Goal: Task Accomplishment & Management: Manage account settings

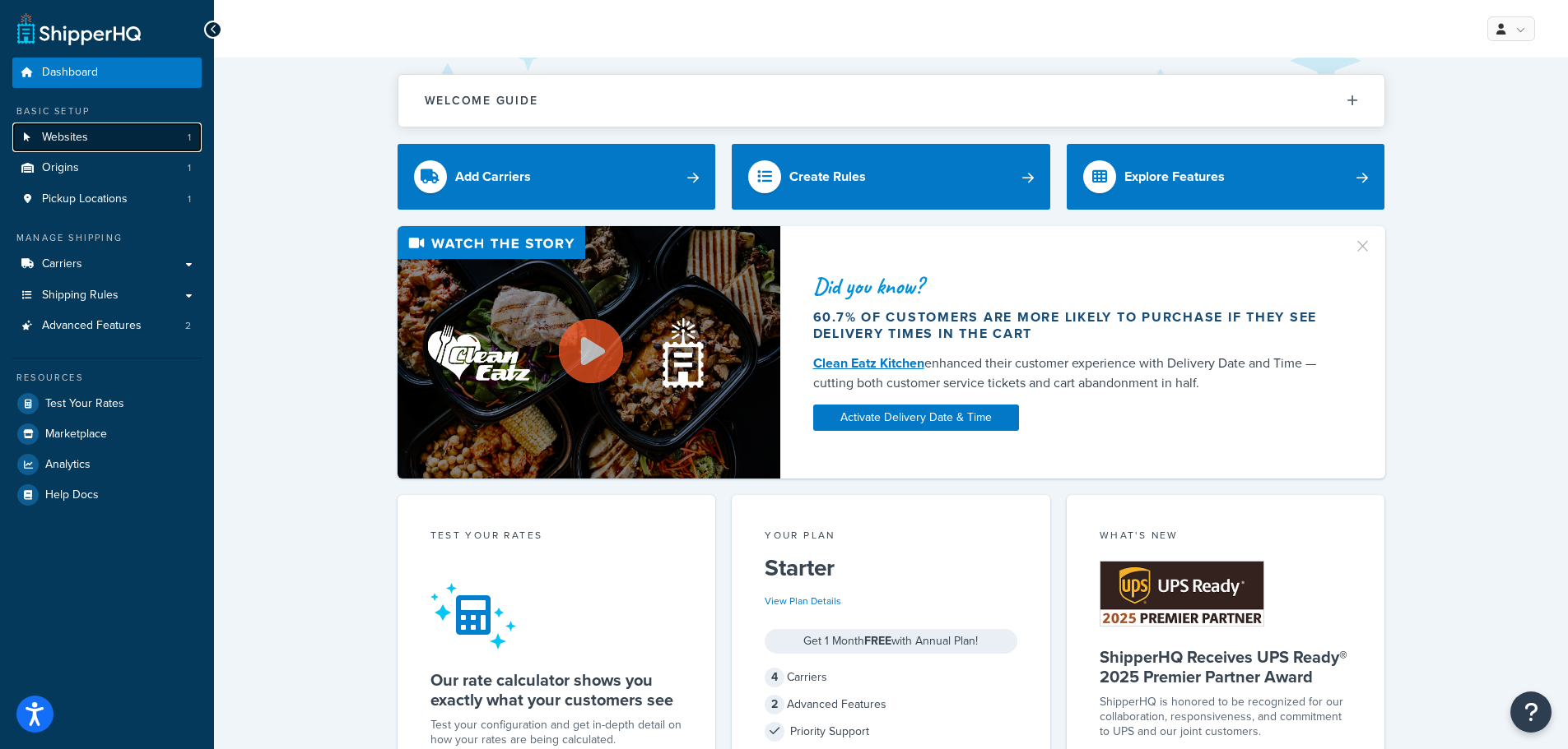
click at [123, 141] on link "Websites 1" at bounding box center [107, 137] width 190 height 31
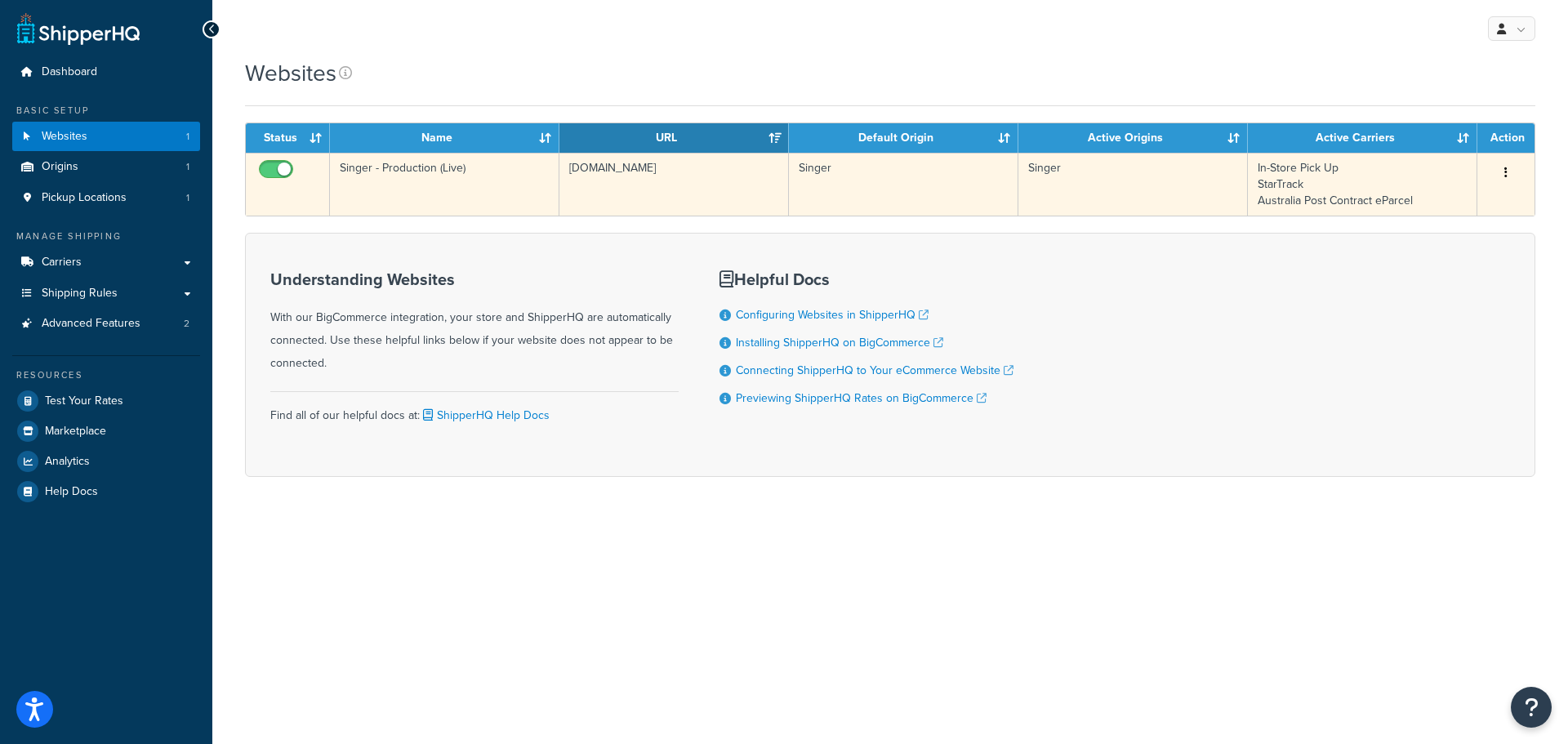
click at [1509, 169] on button "button" at bounding box center [1506, 173] width 23 height 26
click at [1444, 199] on link "Edit" at bounding box center [1440, 206] width 129 height 34
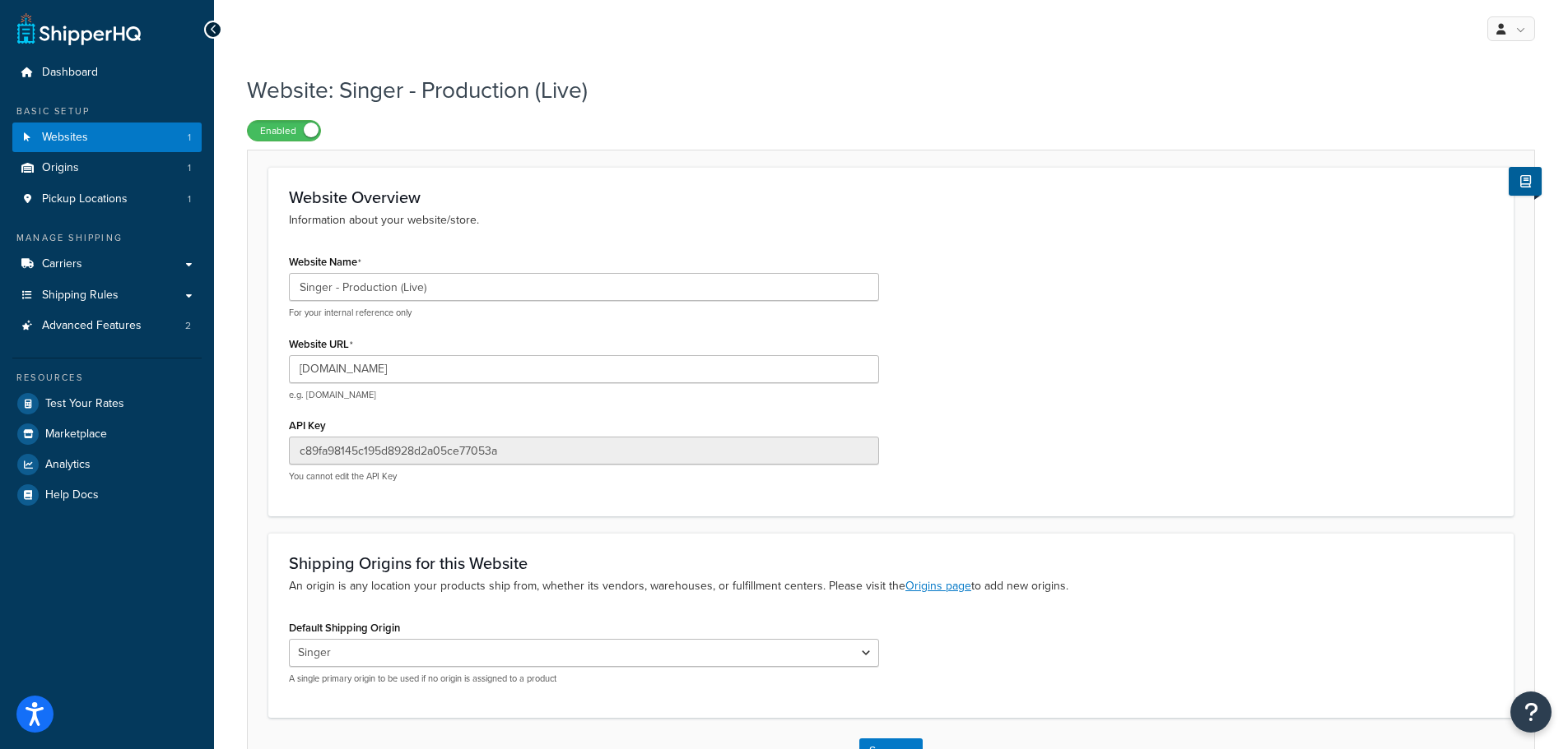
scroll to position [119, 0]
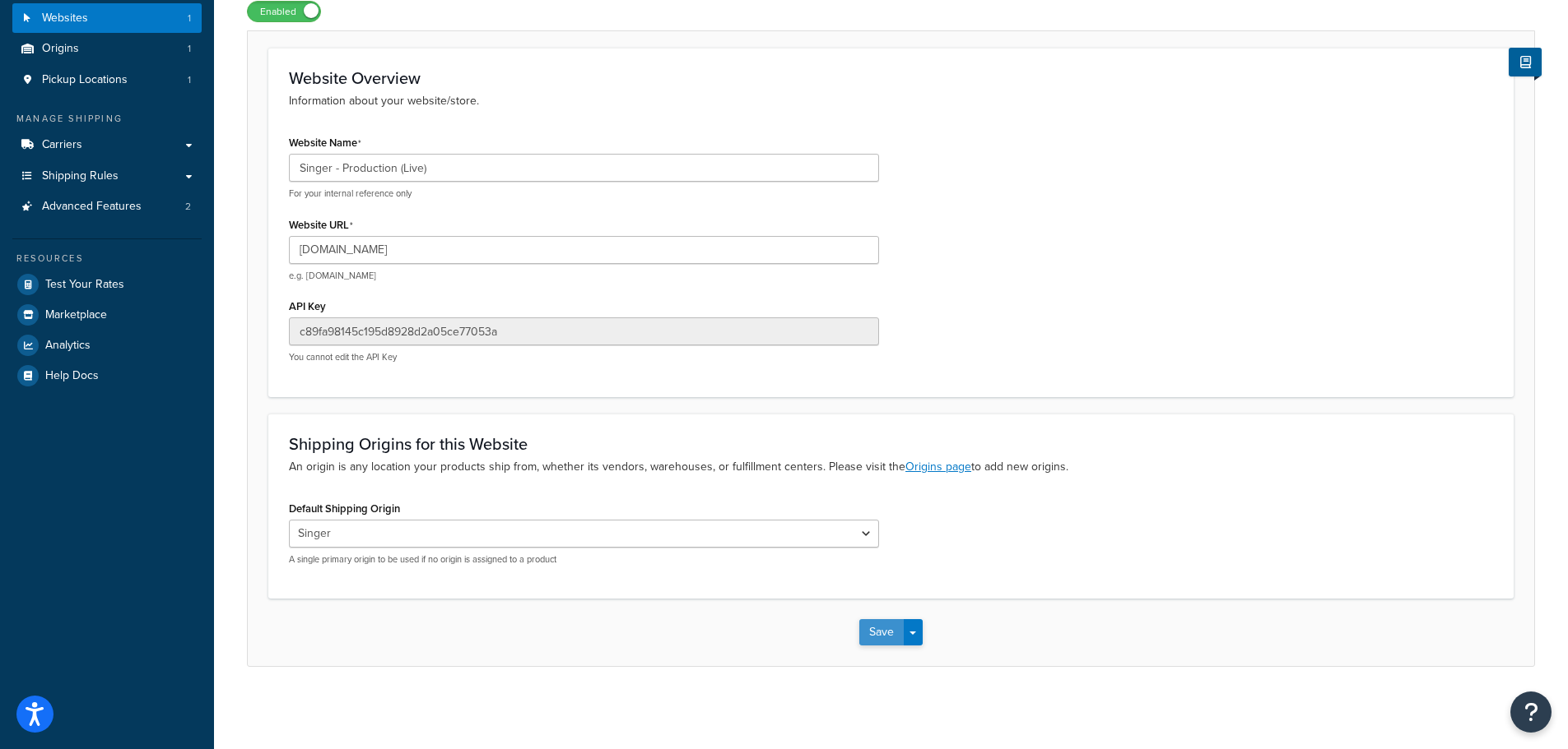
click at [892, 636] on button "Save" at bounding box center [881, 632] width 44 height 26
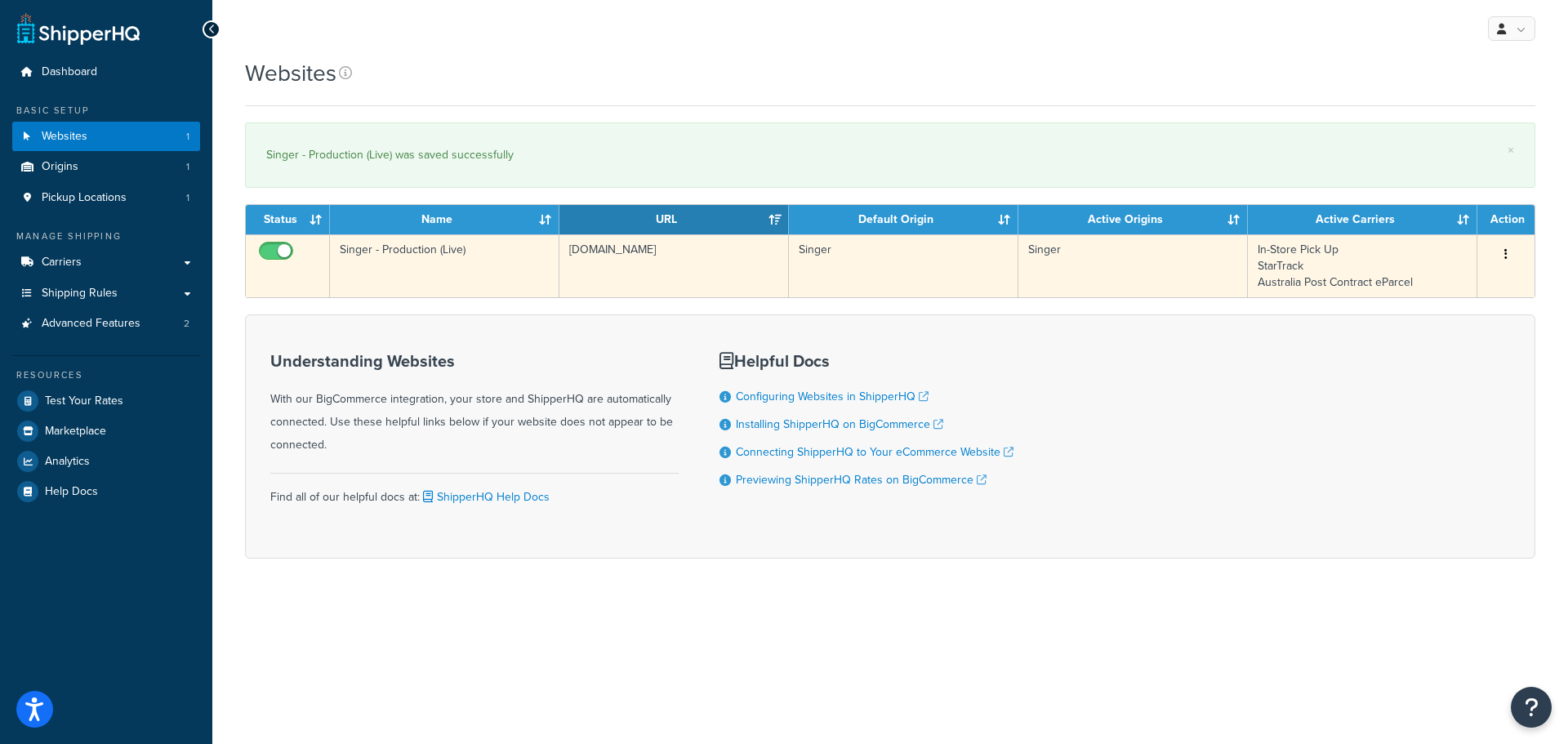
click at [1300, 270] on td "In-Store Pick Up StarTrack Australia Post Contract eParcel" at bounding box center [1362, 266] width 229 height 63
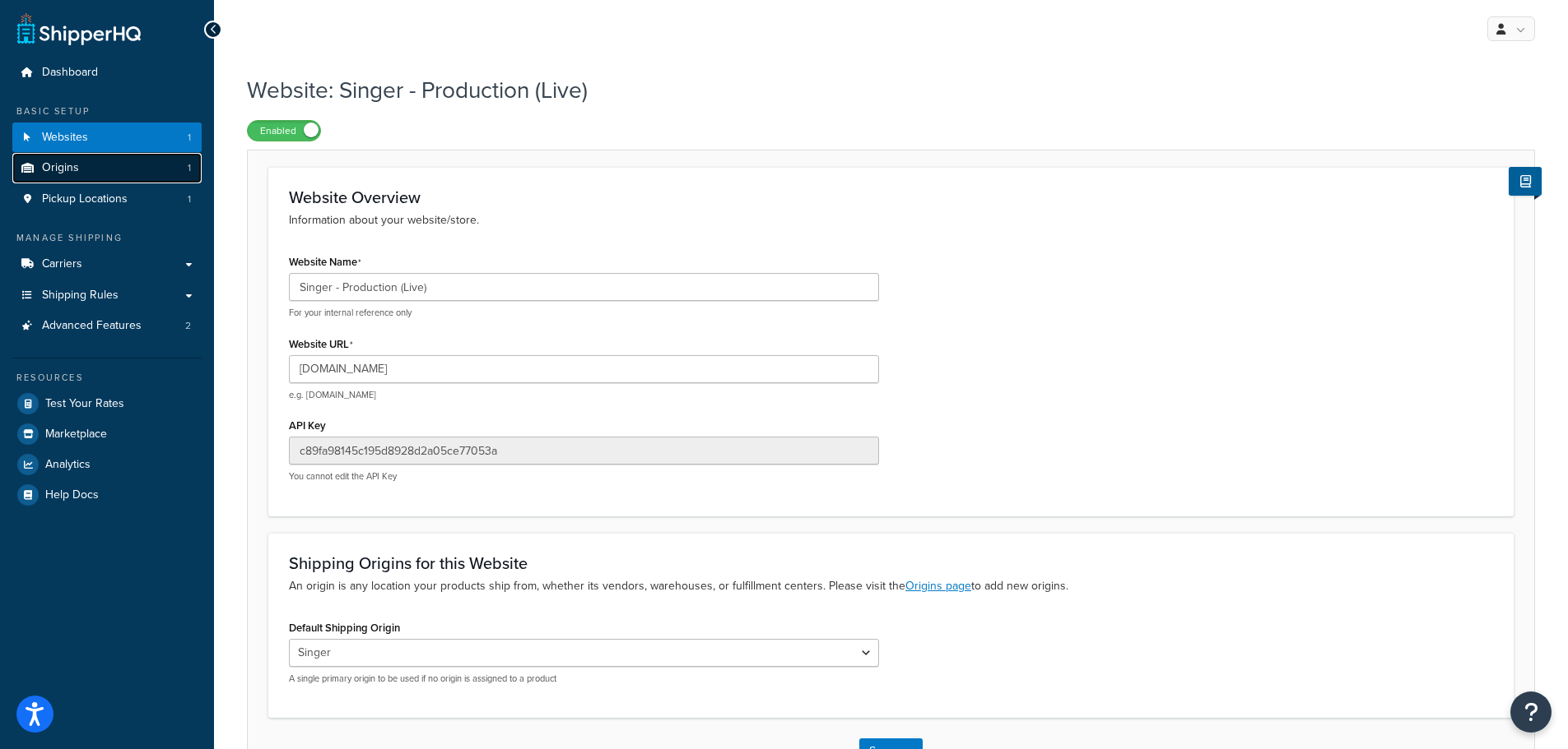
click at [80, 174] on link "Origins 1" at bounding box center [107, 168] width 190 height 31
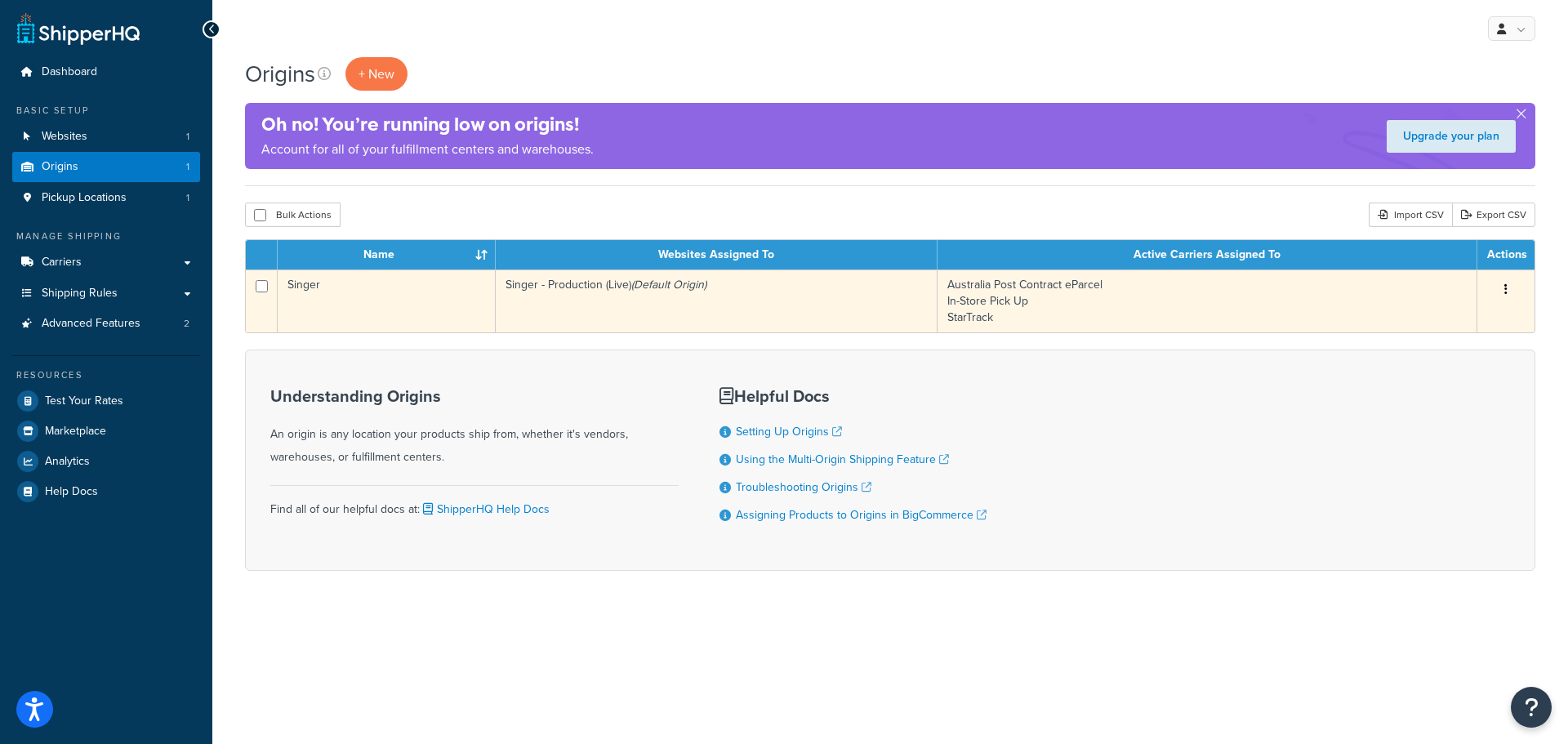
click at [1512, 288] on button "button" at bounding box center [1506, 289] width 23 height 26
click at [1467, 318] on link "Edit" at bounding box center [1452, 321] width 129 height 34
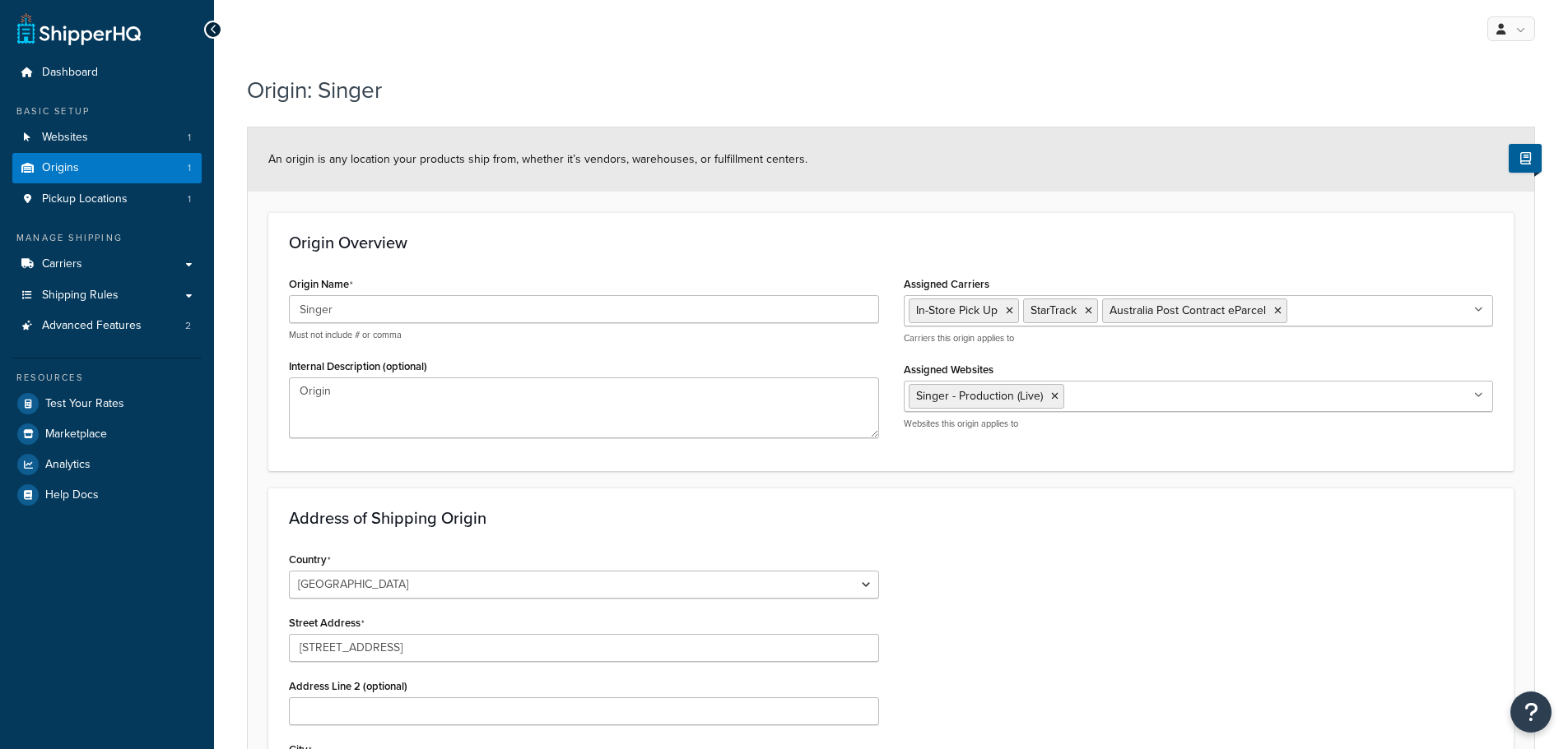
select select "1013"
select select "175"
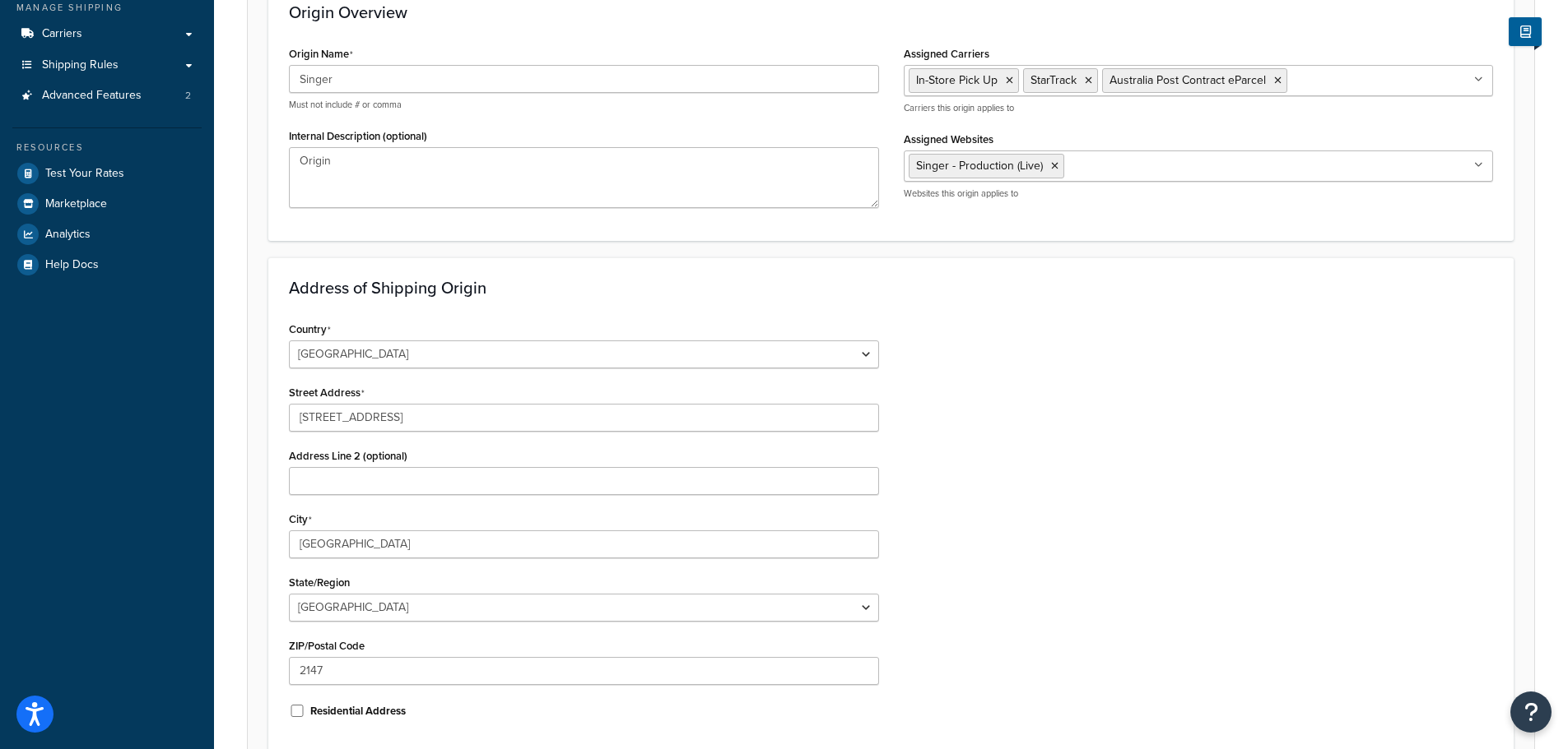
scroll to position [386, 0]
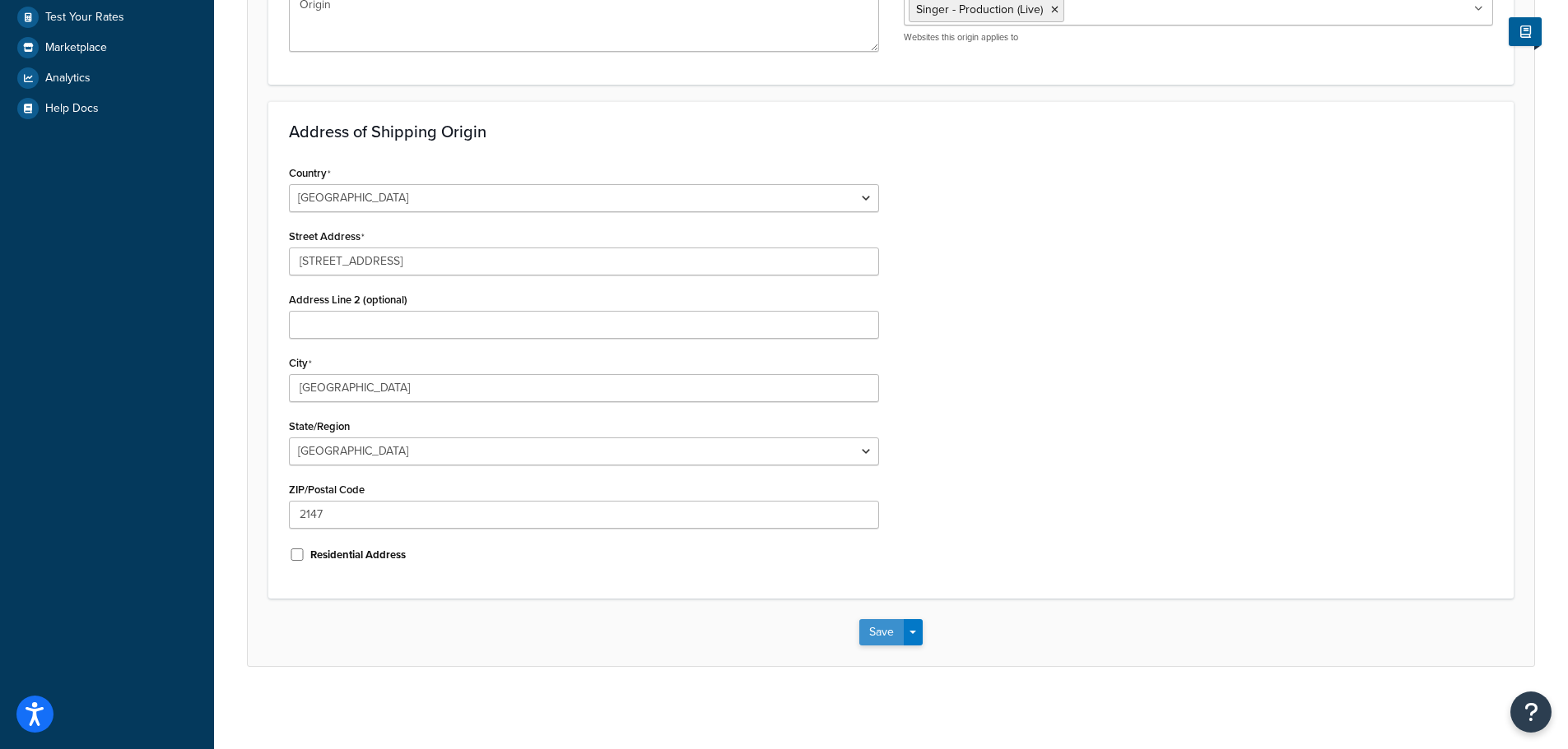
click at [881, 637] on button "Save" at bounding box center [881, 632] width 44 height 26
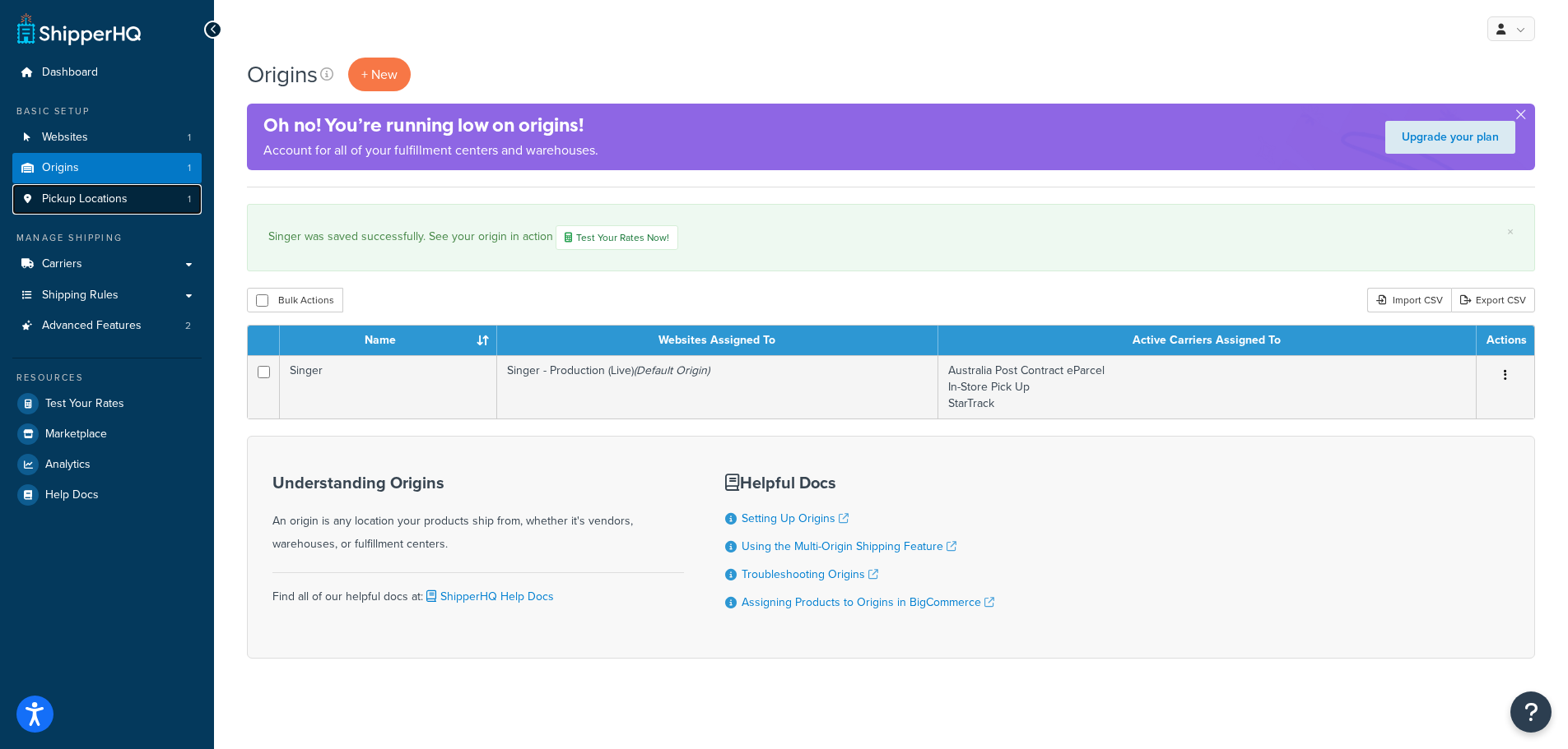
click at [91, 192] on span "Pickup Locations" at bounding box center [84, 199] width 85 height 14
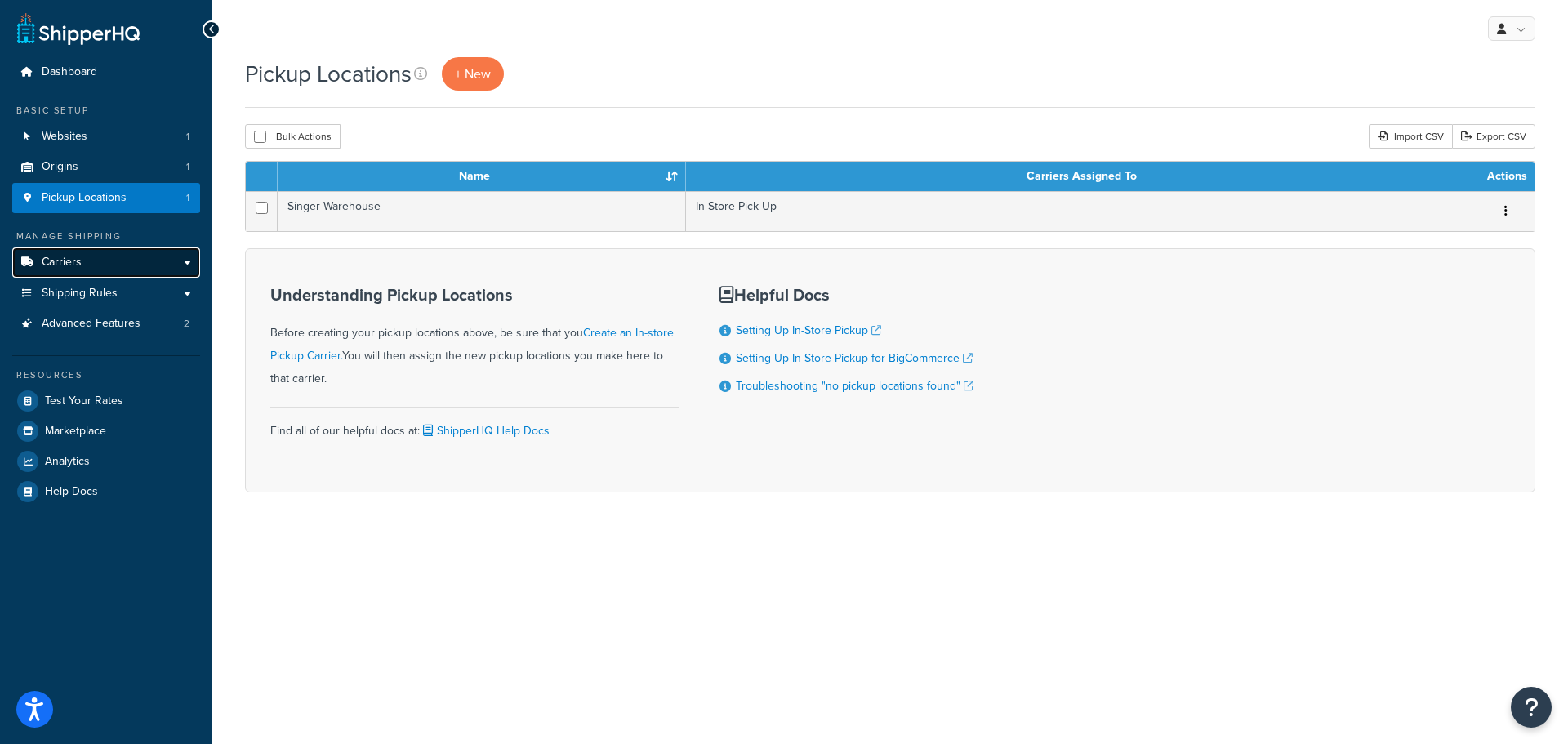
click at [91, 264] on link "Carriers" at bounding box center [106, 263] width 188 height 30
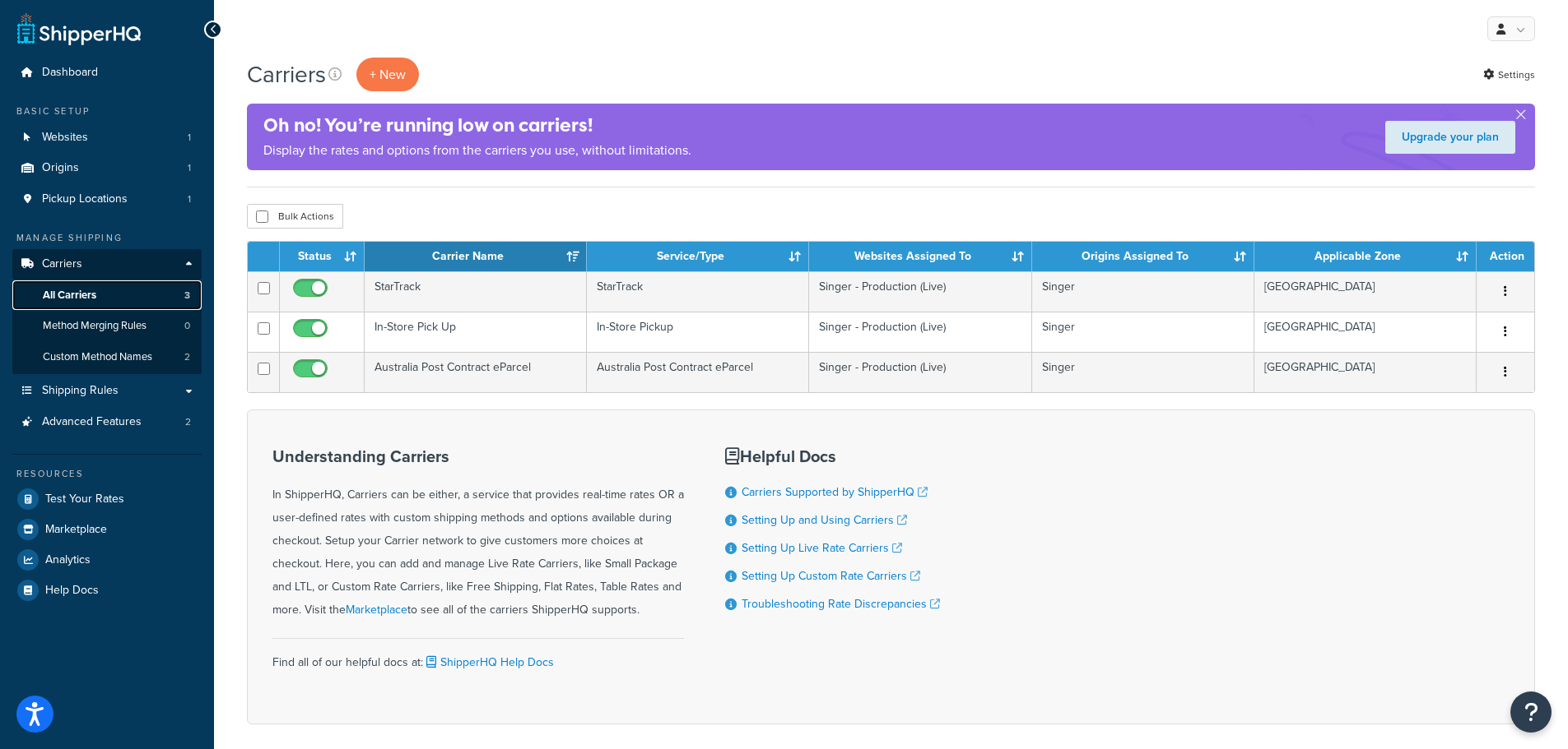
click at [87, 292] on span "All Carriers" at bounding box center [70, 295] width 54 height 14
click at [100, 358] on span "Custom Method Names" at bounding box center [98, 357] width 110 height 14
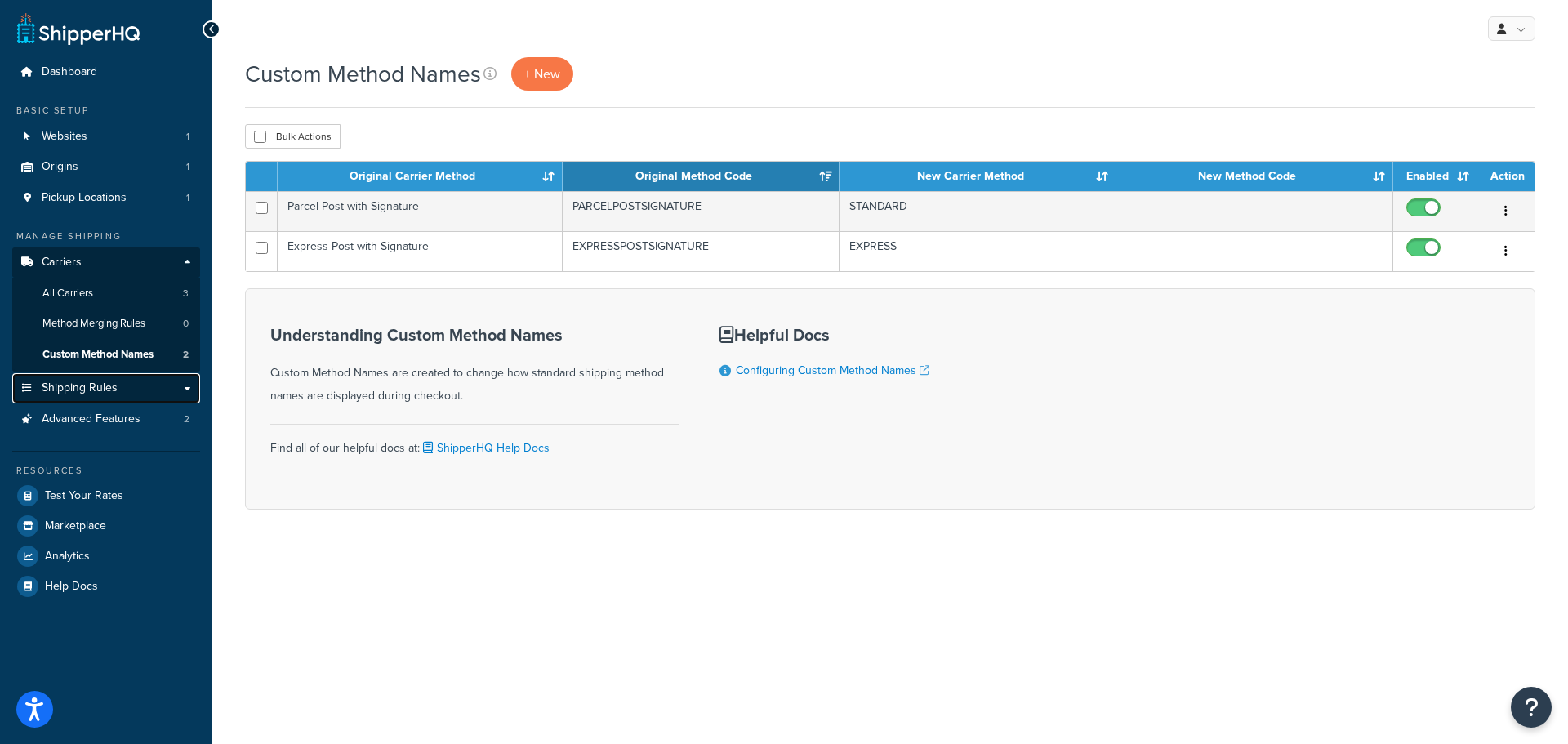
click at [132, 393] on link "Shipping Rules" at bounding box center [106, 389] width 188 height 30
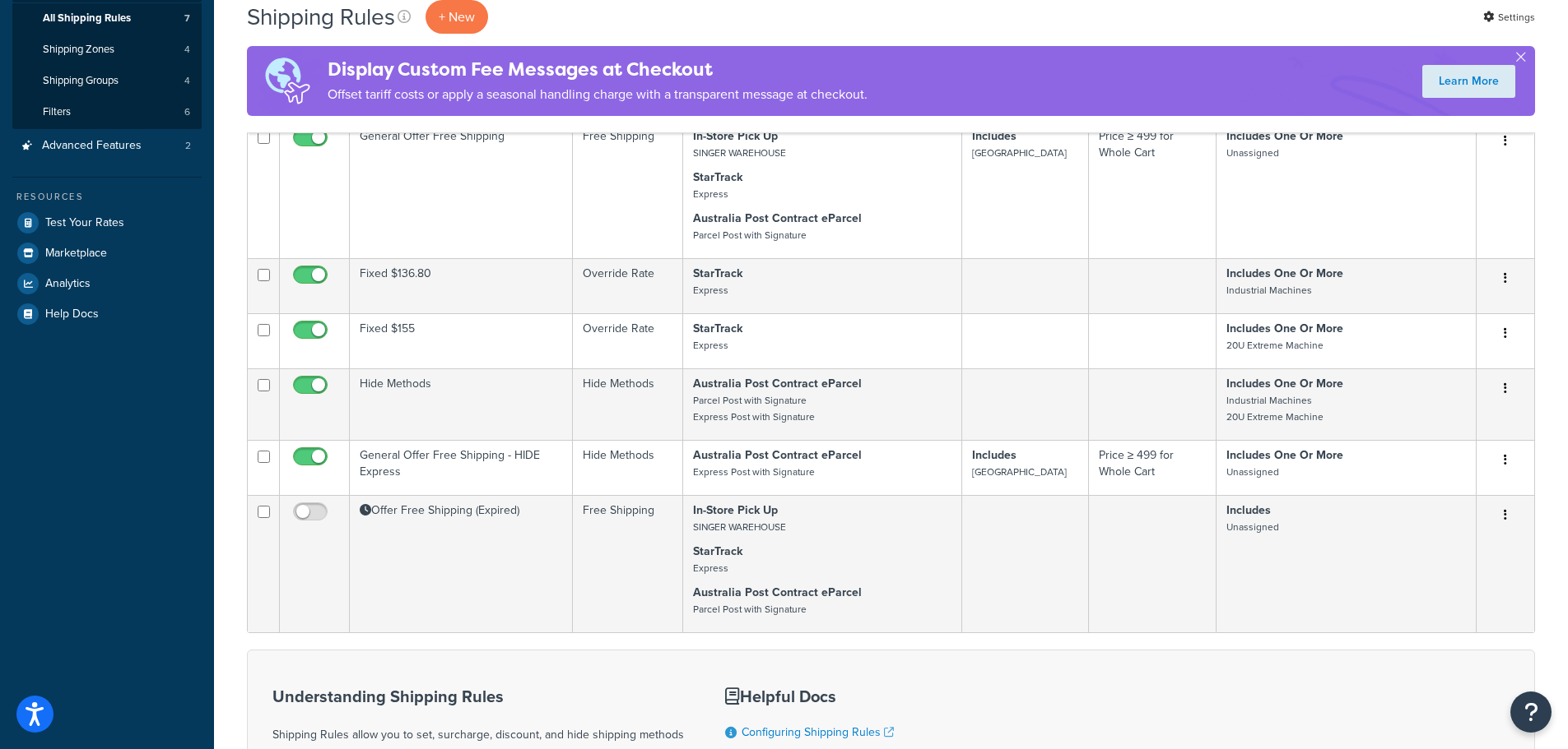
scroll to position [164, 0]
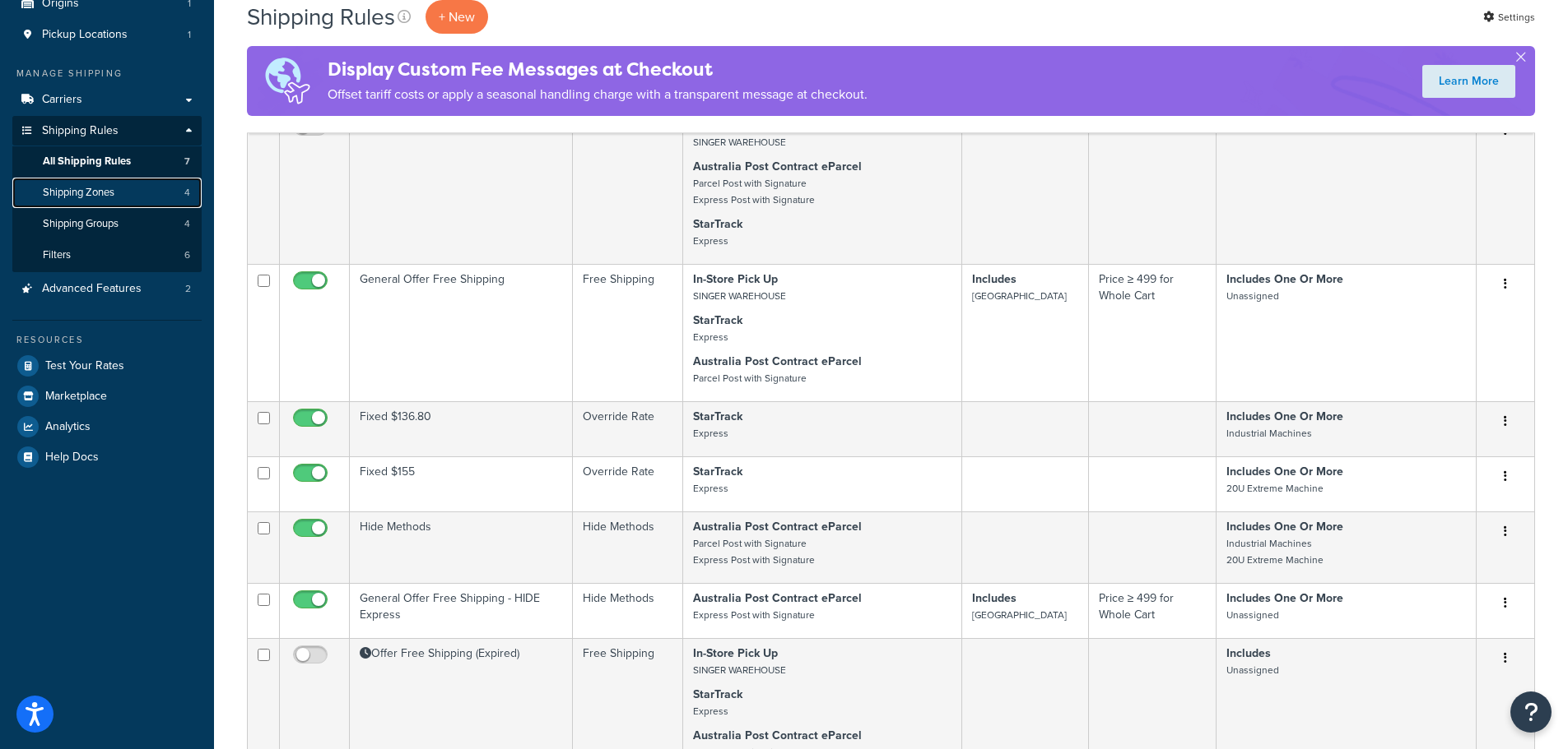
click at [135, 190] on link "Shipping Zones 4" at bounding box center [107, 193] width 190 height 31
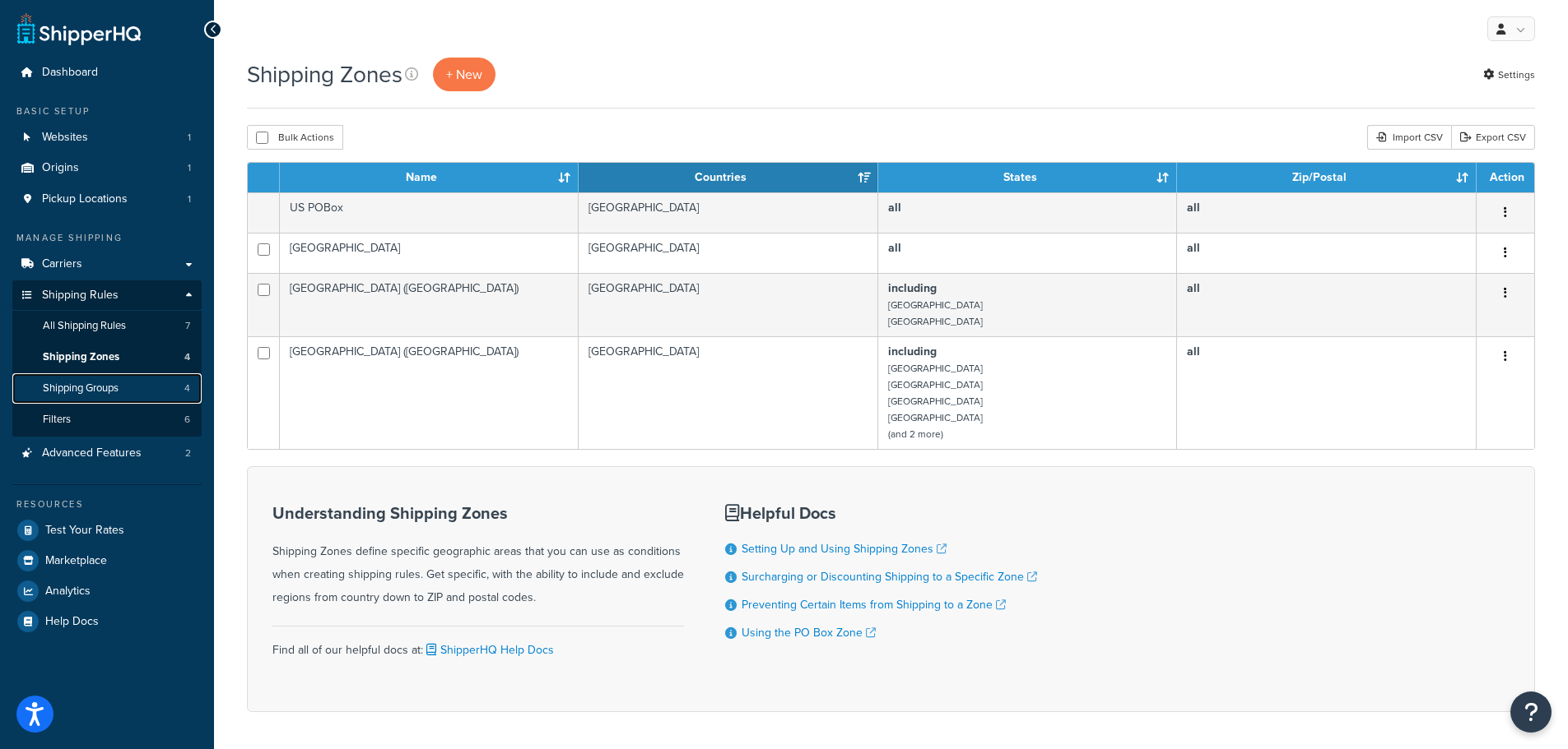
click at [132, 382] on link "Shipping Groups 4" at bounding box center [107, 389] width 190 height 31
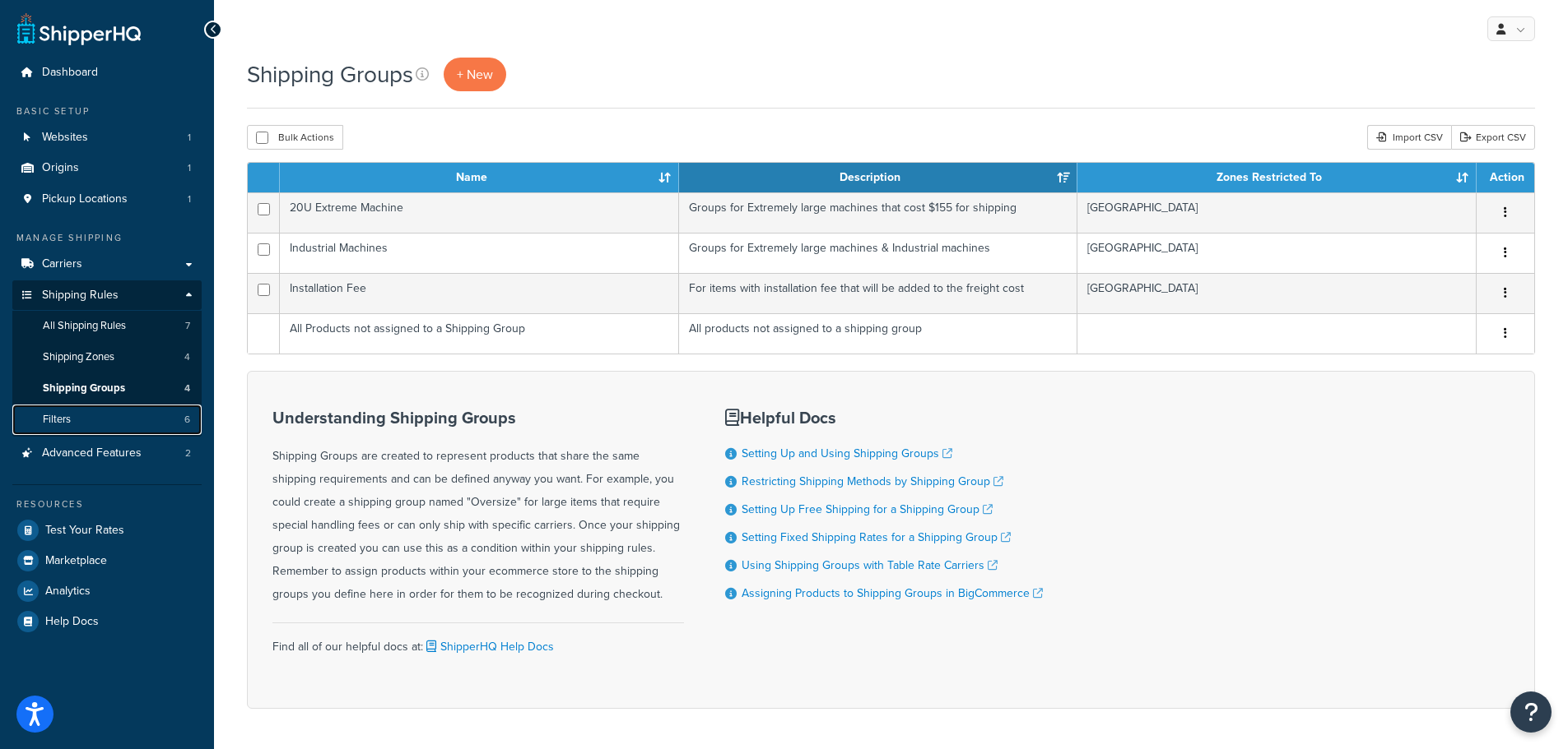
click at [132, 421] on link "Filters 6" at bounding box center [107, 420] width 190 height 31
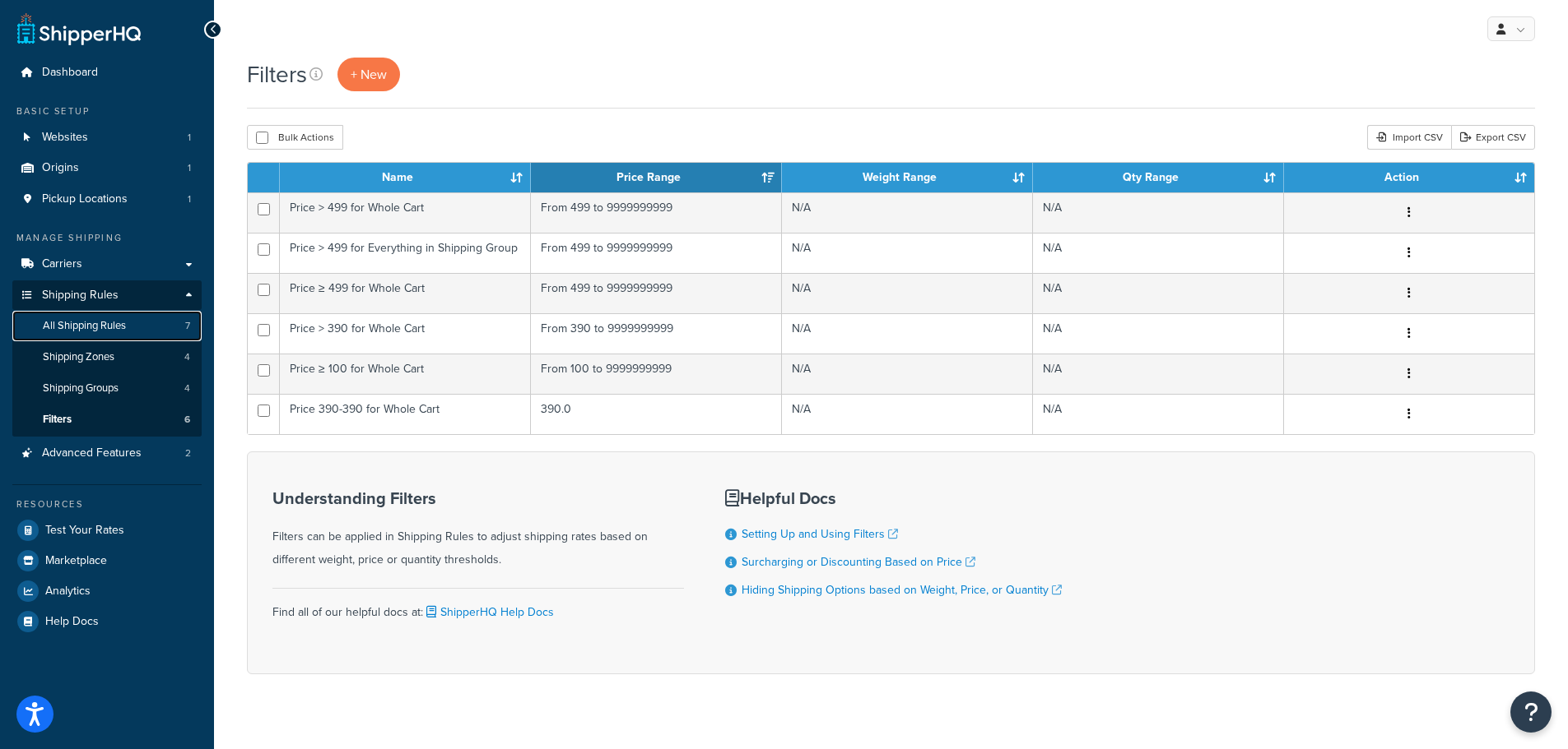
click at [122, 322] on span "All Shipping Rules" at bounding box center [84, 326] width 84 height 14
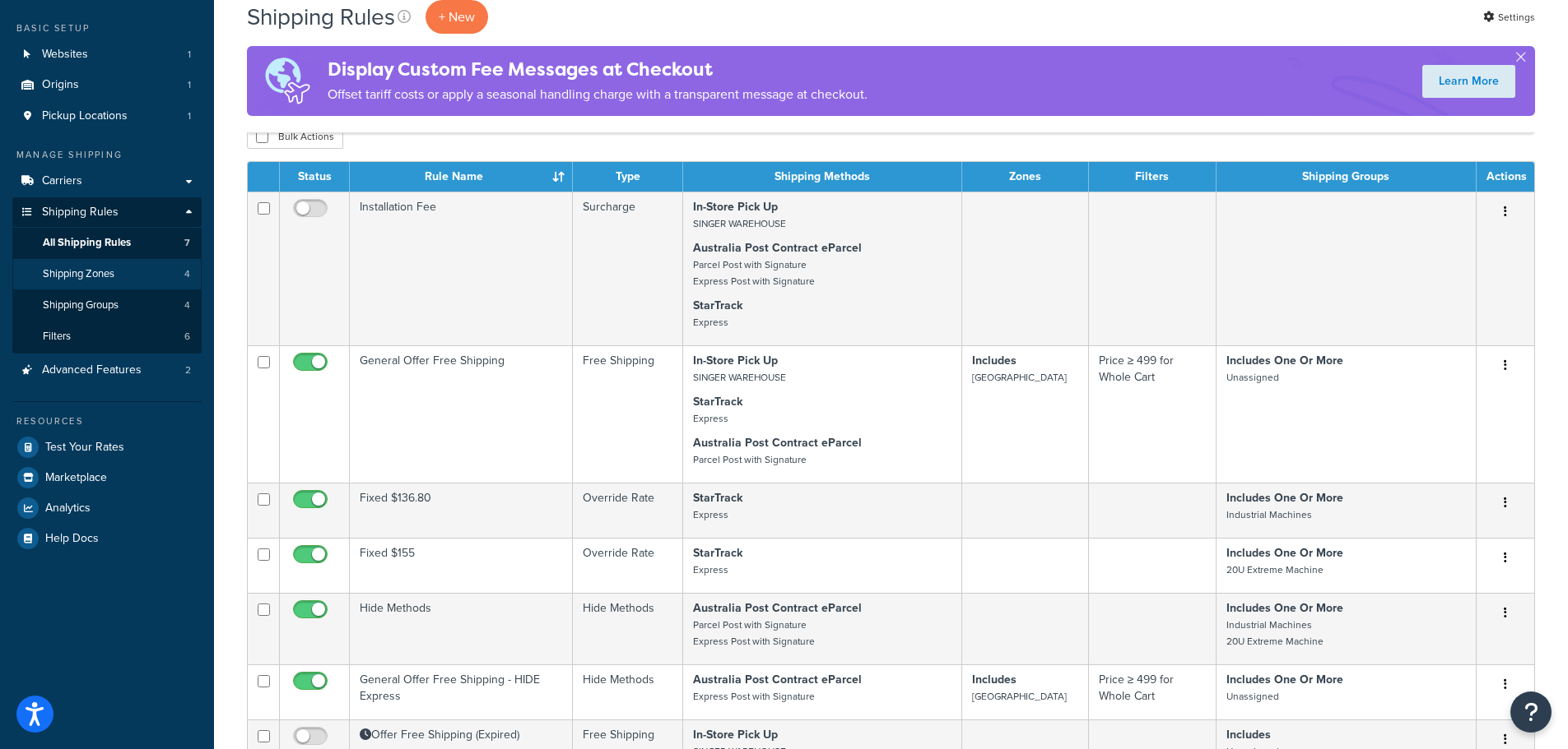
scroll to position [83, 0]
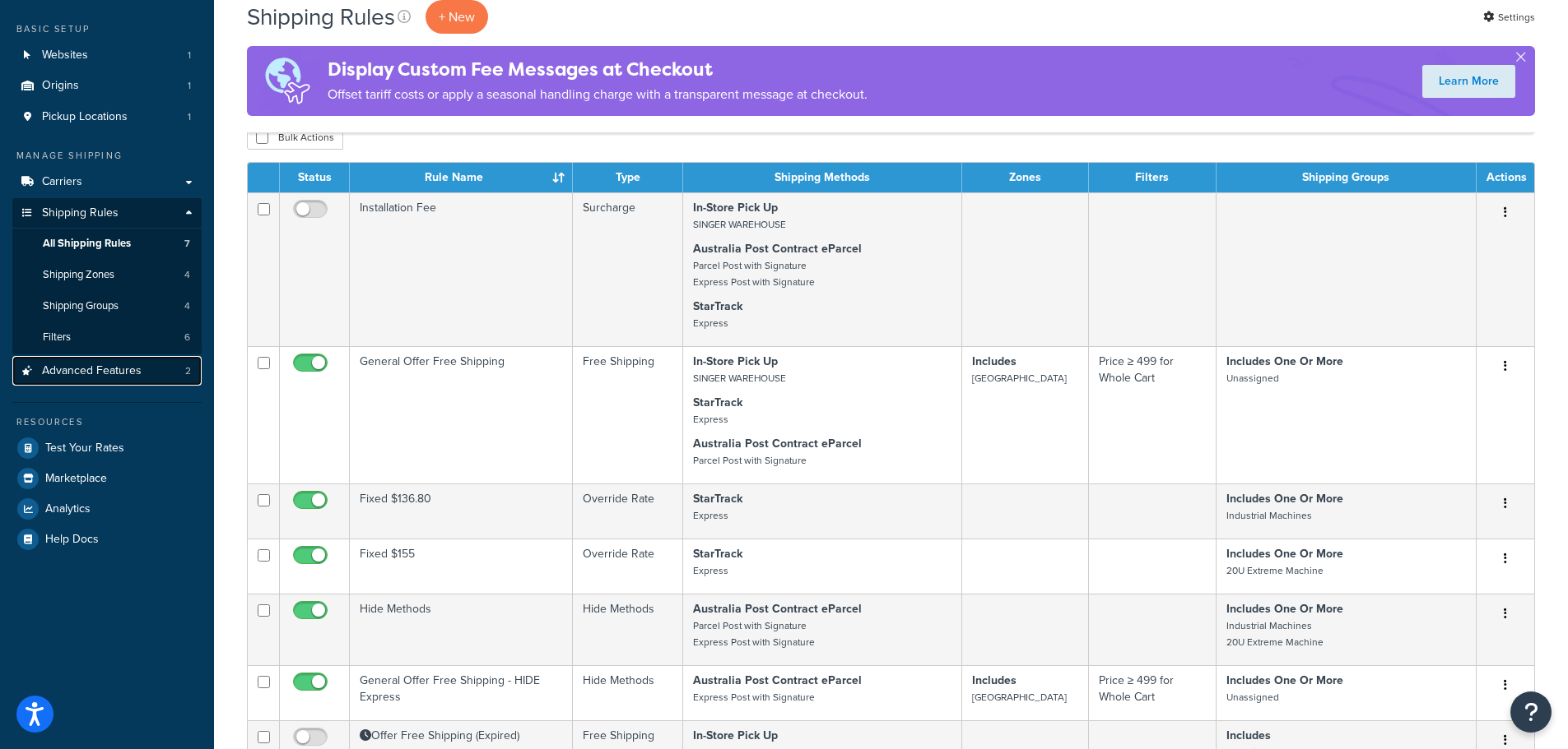
click at [126, 366] on span "Advanced Features" at bounding box center [92, 372] width 100 height 14
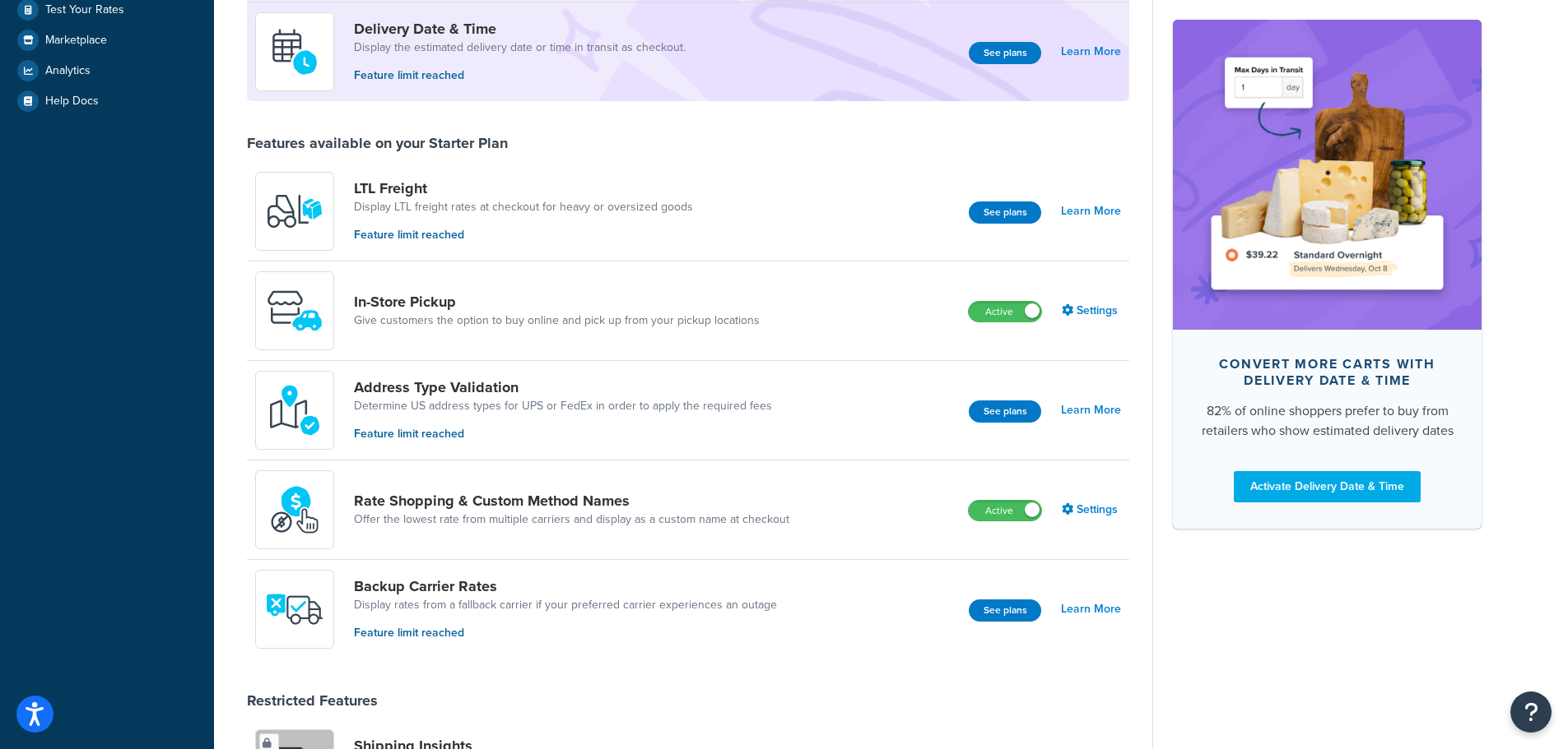
scroll to position [494, 0]
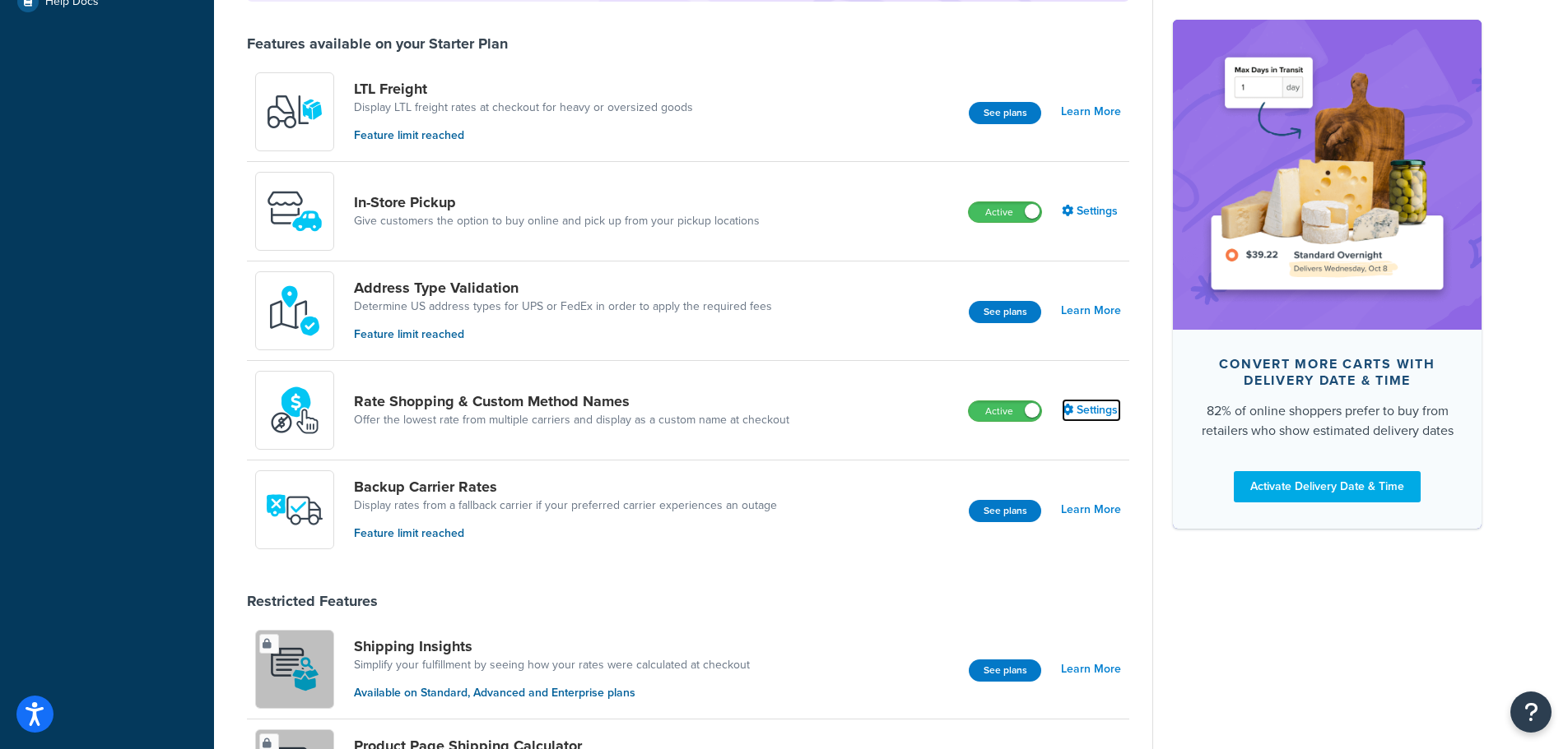
click at [1103, 407] on link "Settings" at bounding box center [1091, 410] width 59 height 23
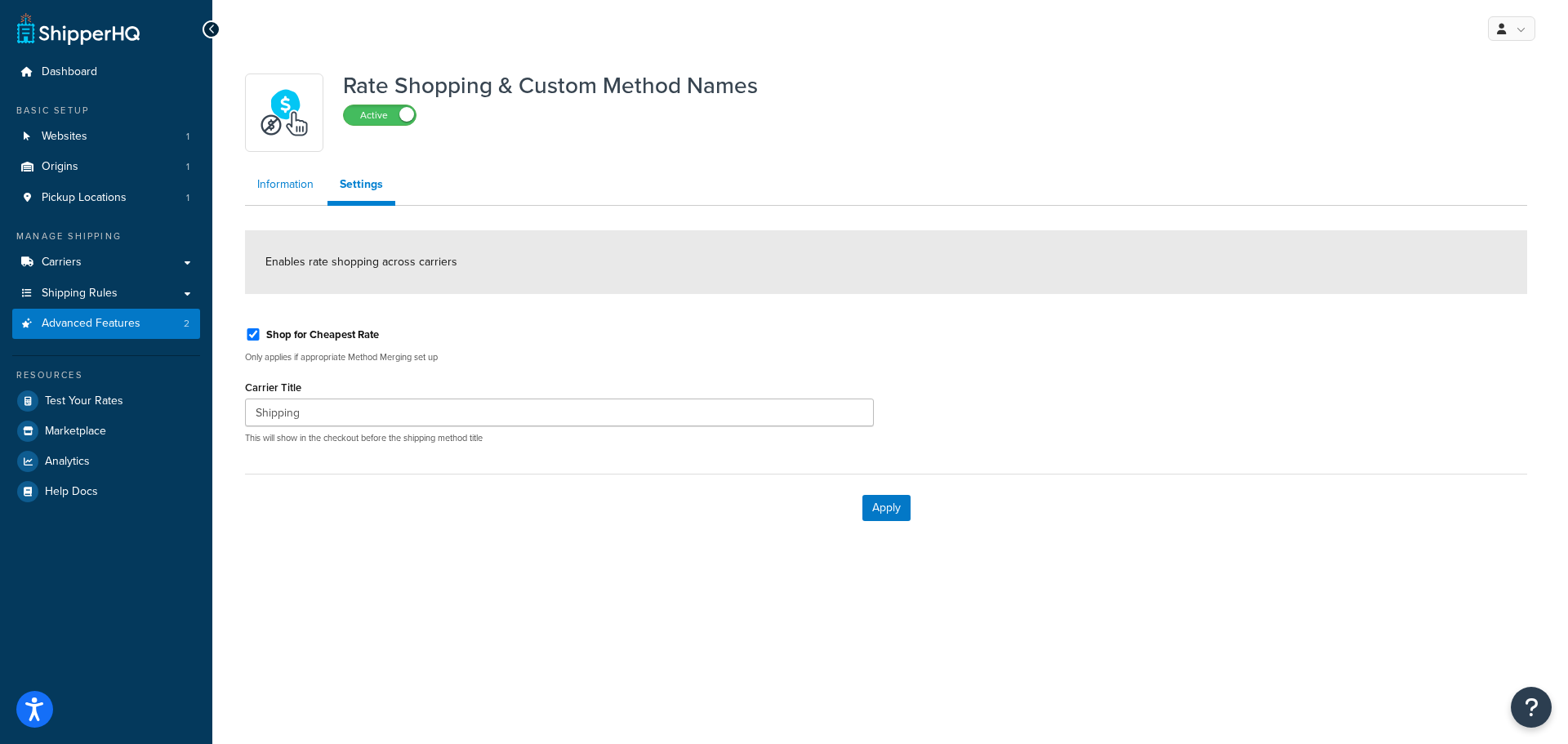
click at [299, 184] on link "Information" at bounding box center [285, 185] width 81 height 33
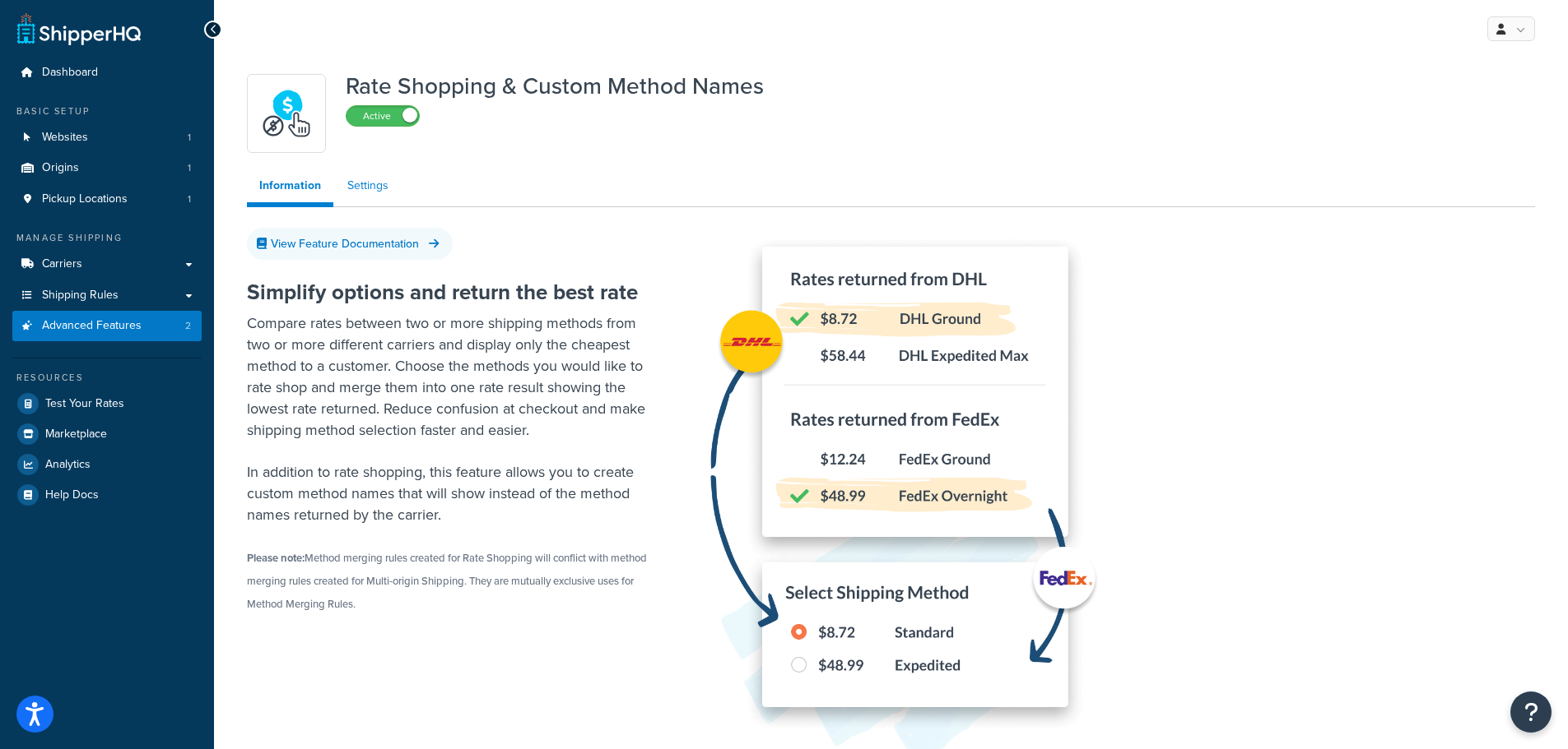
click at [368, 180] on link "Settings" at bounding box center [368, 186] width 66 height 33
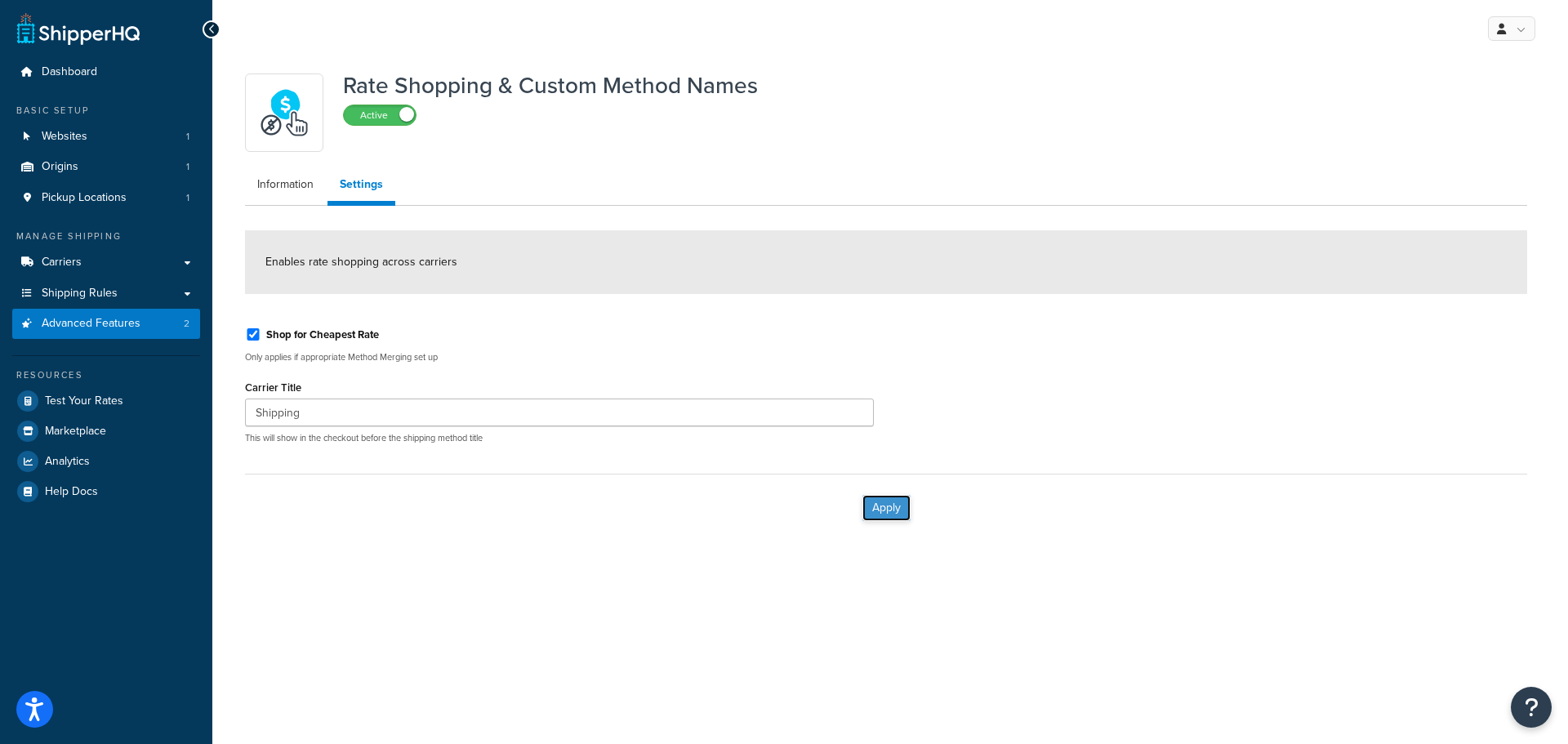
click at [892, 507] on button "Apply" at bounding box center [887, 508] width 48 height 26
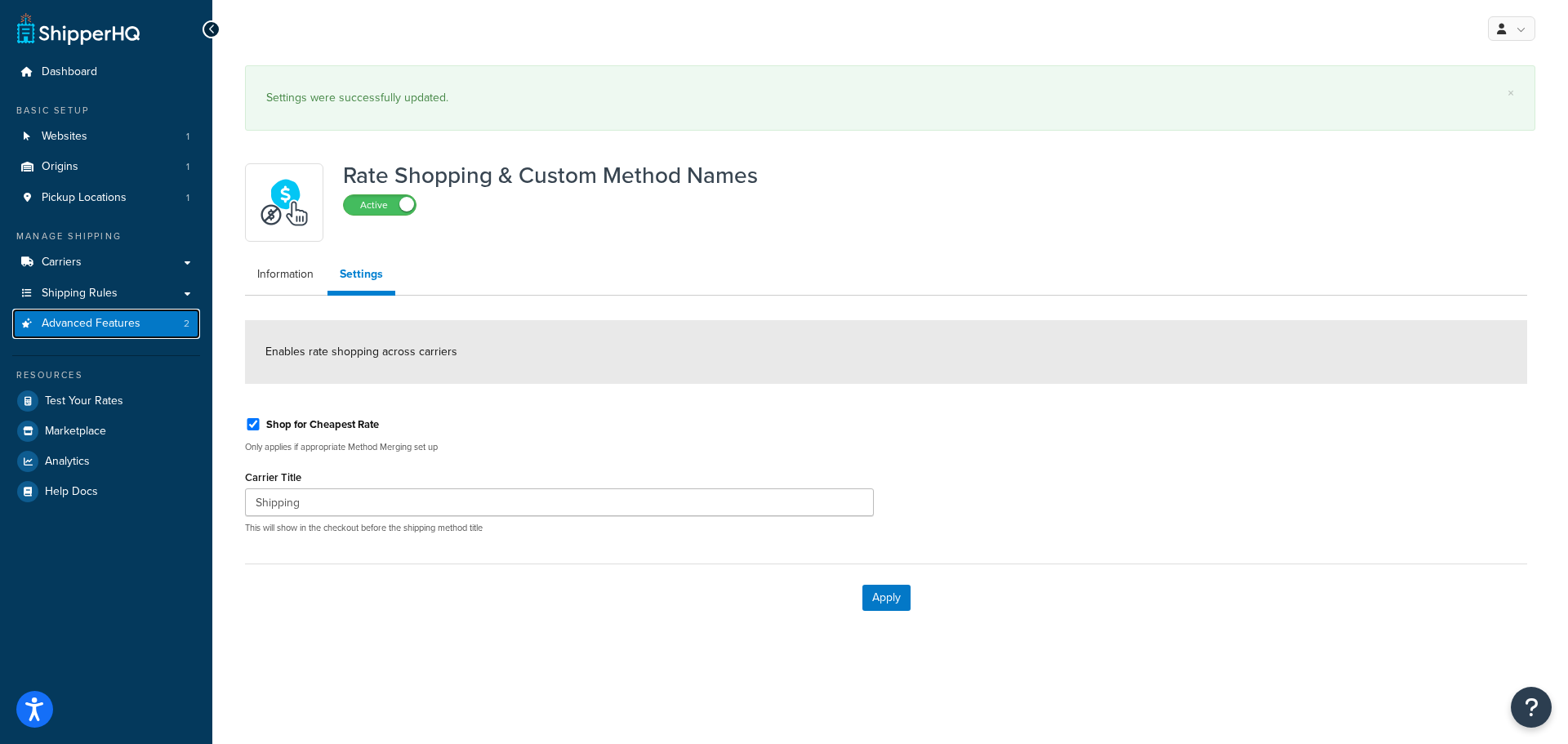
click at [111, 330] on span "Advanced Features" at bounding box center [91, 324] width 99 height 14
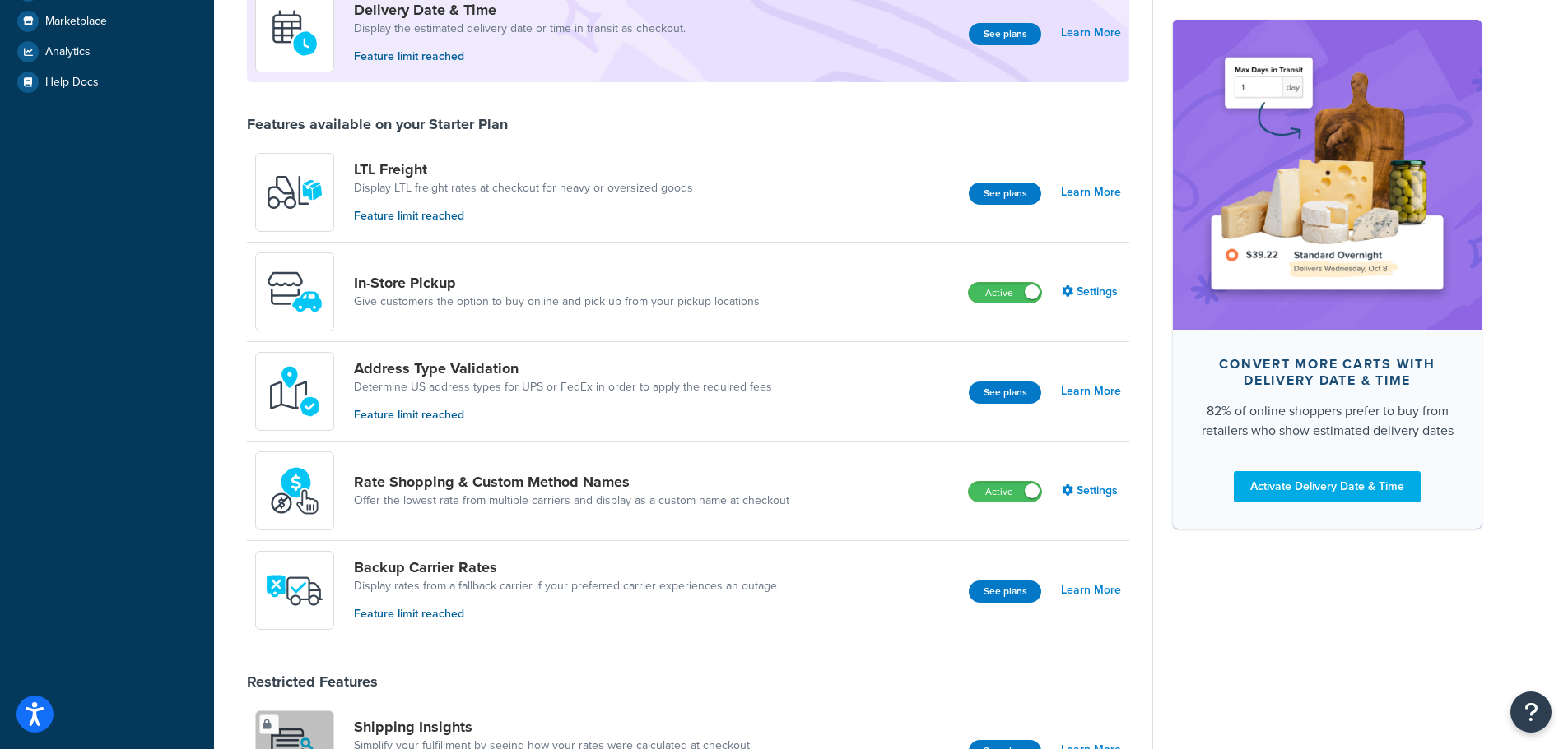
scroll to position [411, 0]
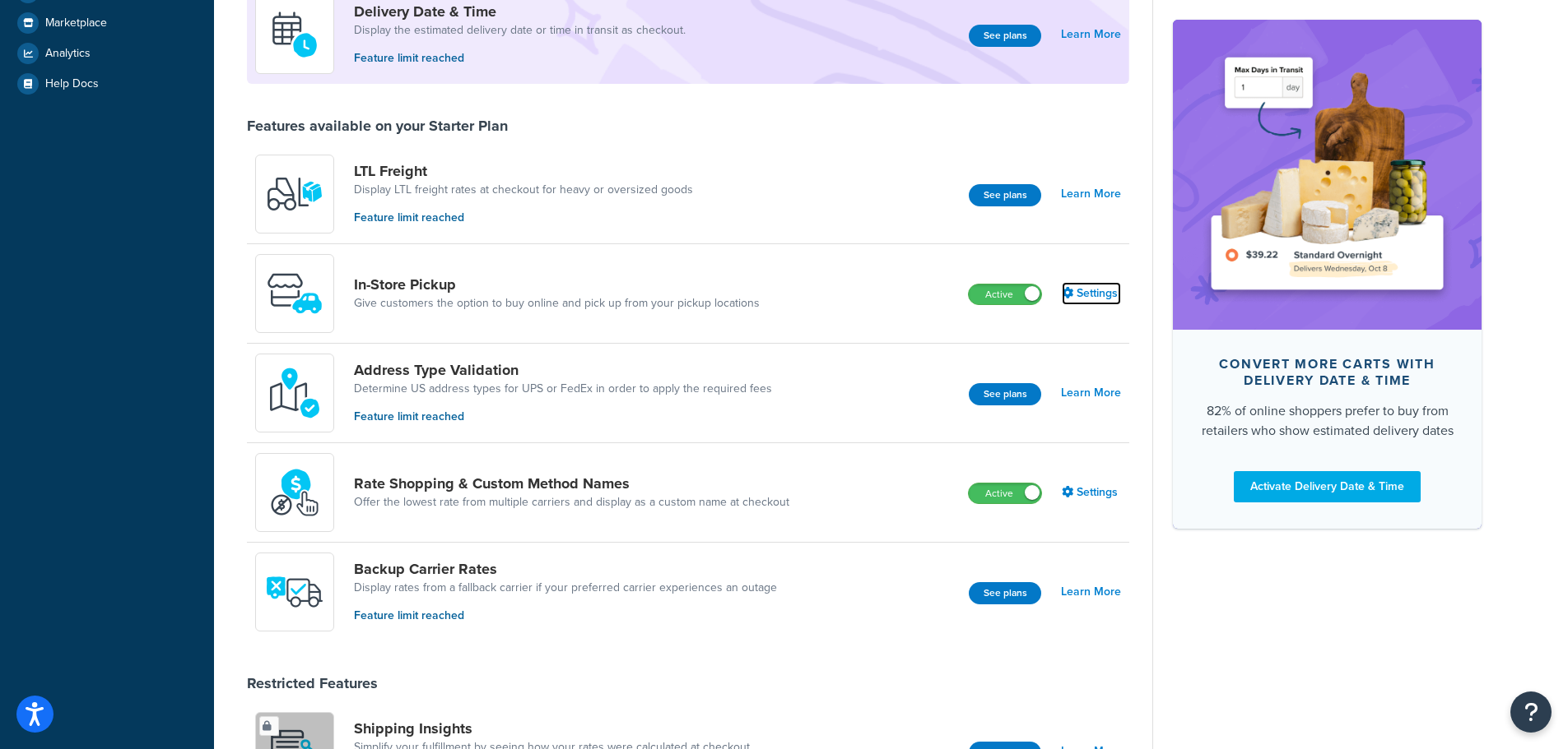
click at [1097, 288] on link "Settings" at bounding box center [1091, 294] width 59 height 23
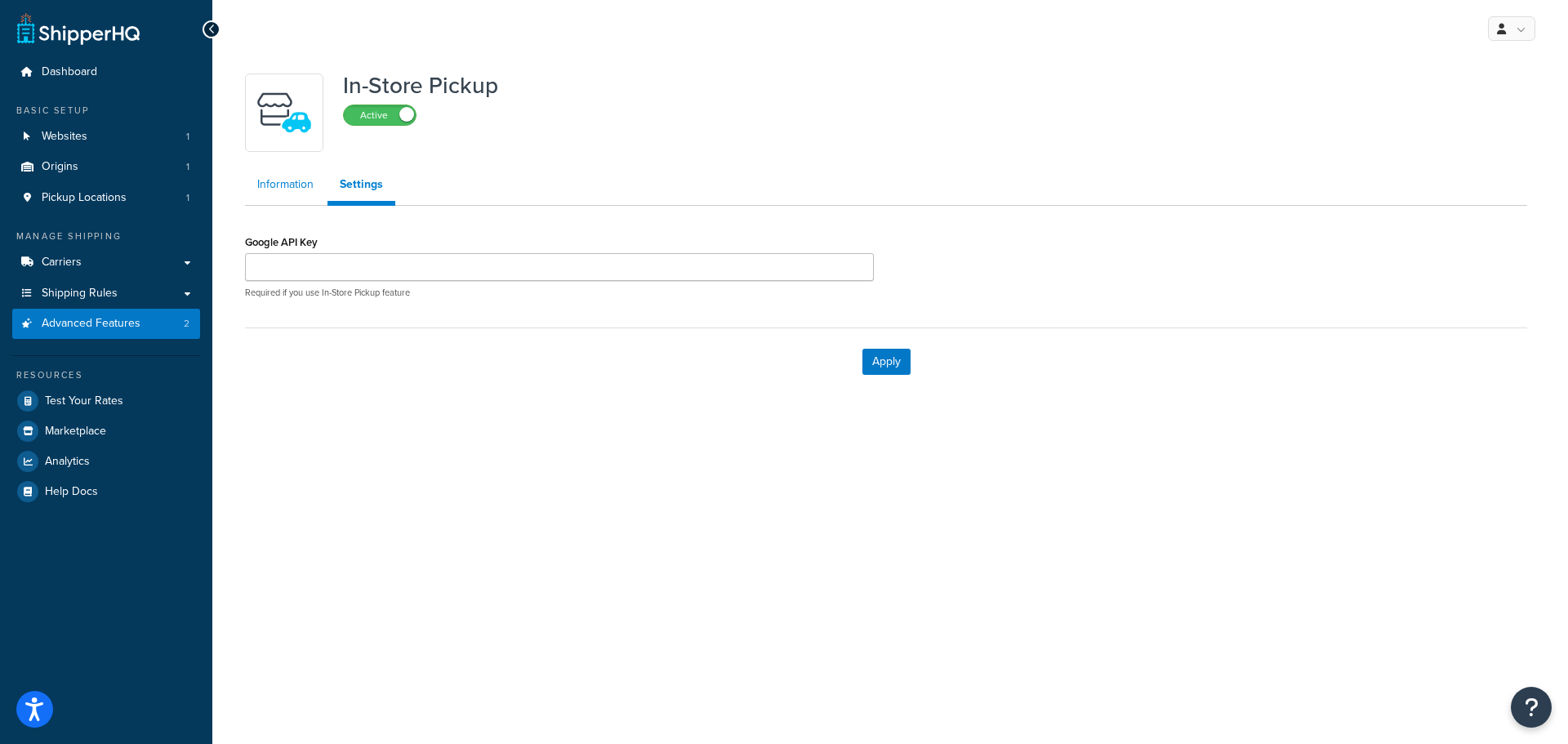
click at [304, 188] on link "Information" at bounding box center [285, 185] width 81 height 33
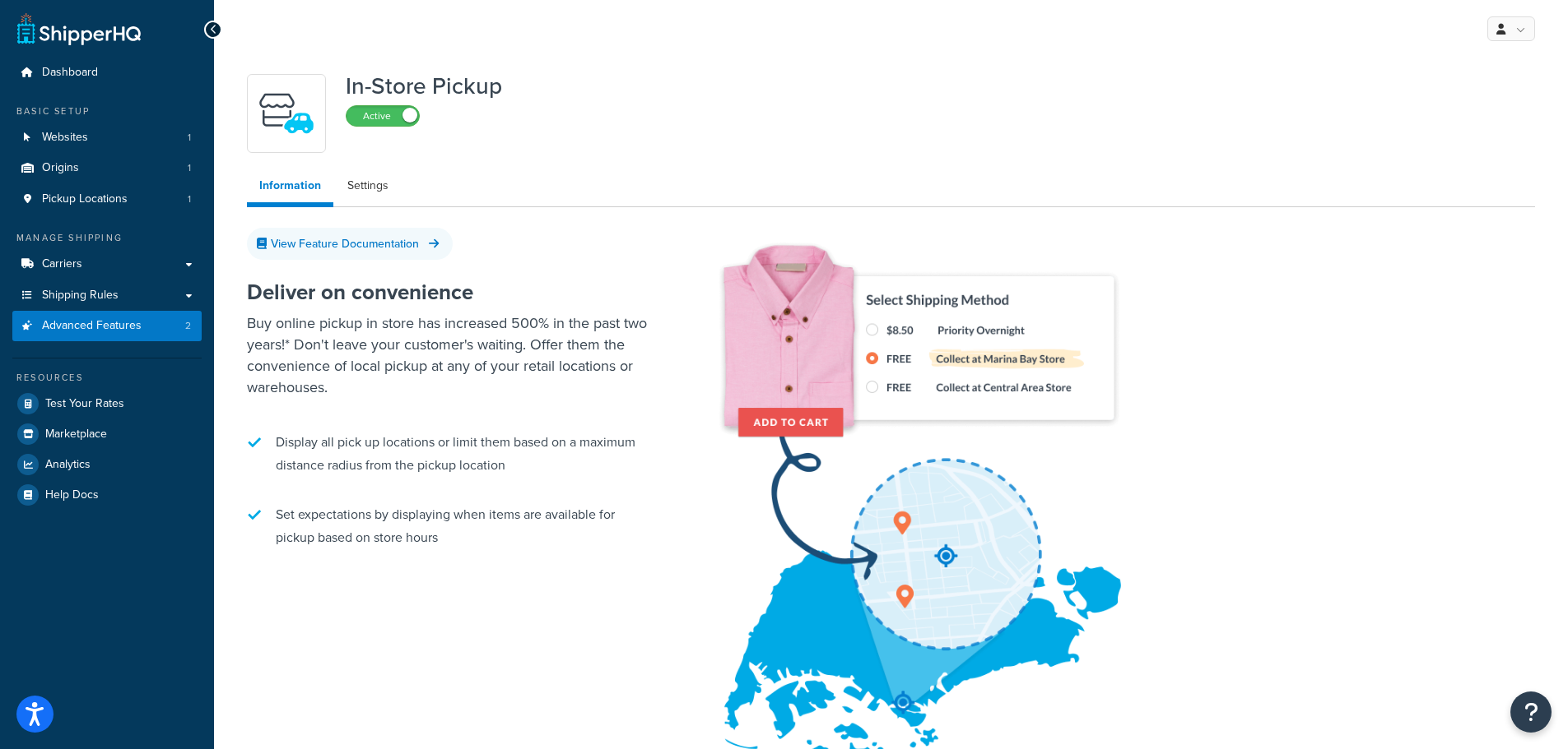
click at [84, 35] on link at bounding box center [78, 29] width 123 height 33
